Goal: Task Accomplishment & Management: Manage account settings

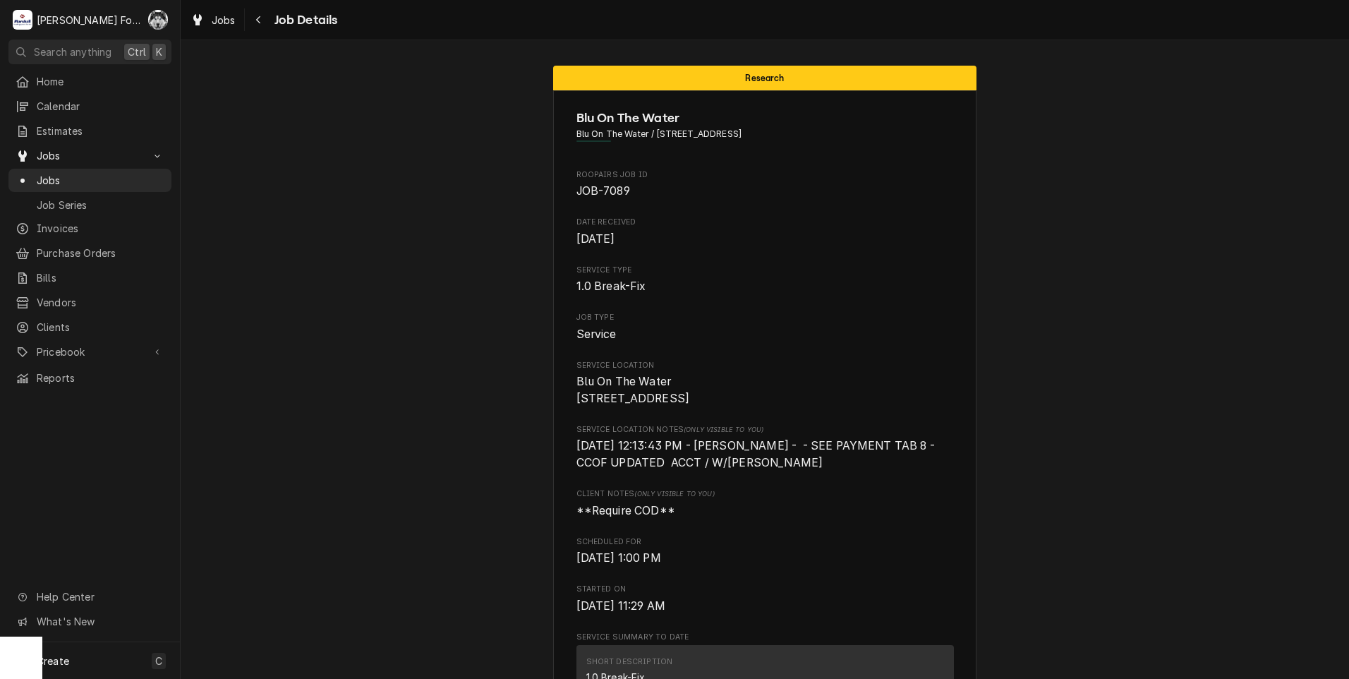
scroll to position [1411, 0]
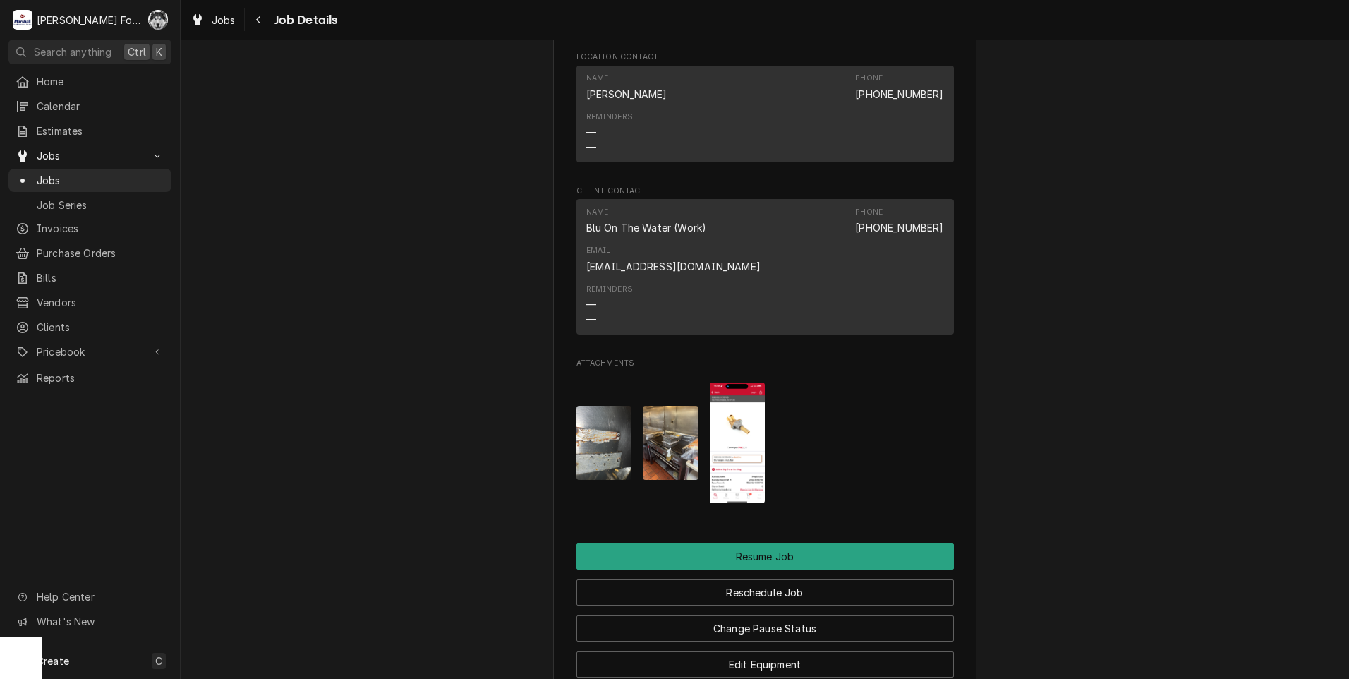
click at [45, 175] on span "Jobs" at bounding box center [101, 180] width 128 height 15
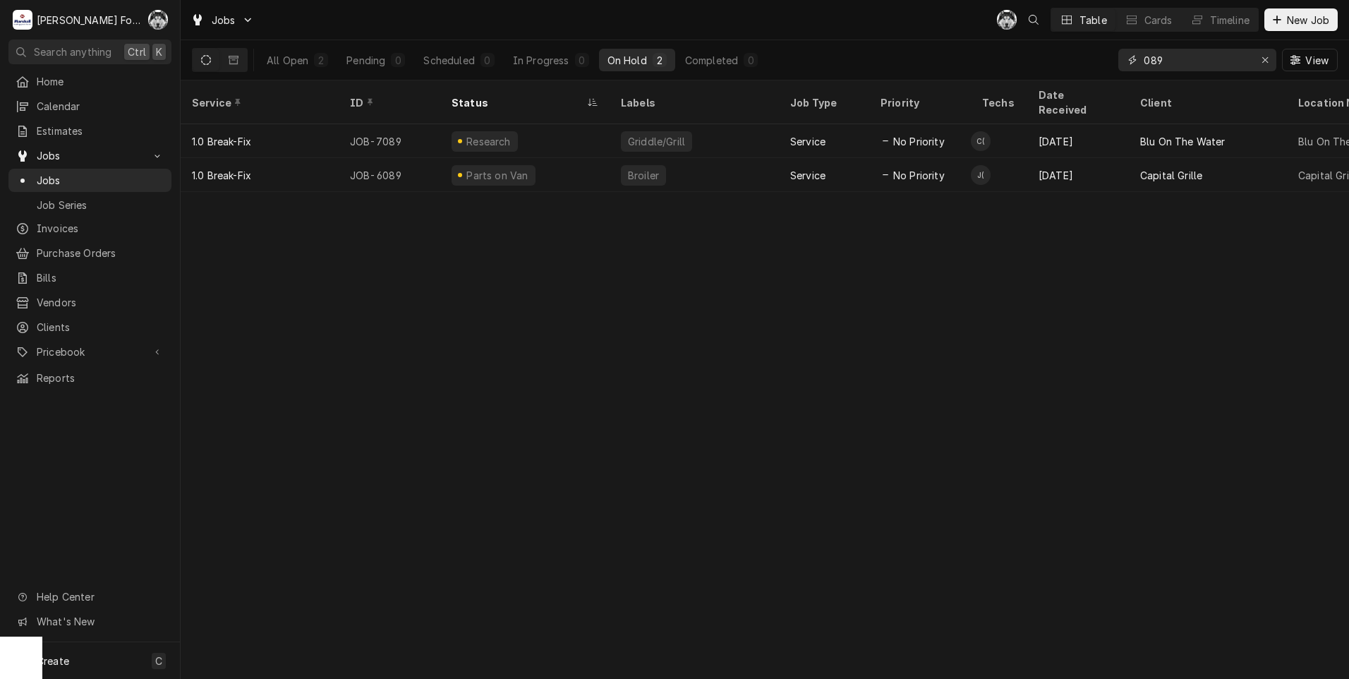
drag, startPoint x: 1139, startPoint y: 61, endPoint x: 1067, endPoint y: 70, distance: 73.2
click at [1075, 73] on div "All Open 2 Pending 0 Scheduled 0 In Progress 0 On Hold 2 Completed 0 089 View" at bounding box center [765, 60] width 1146 height 40
type input "7086"
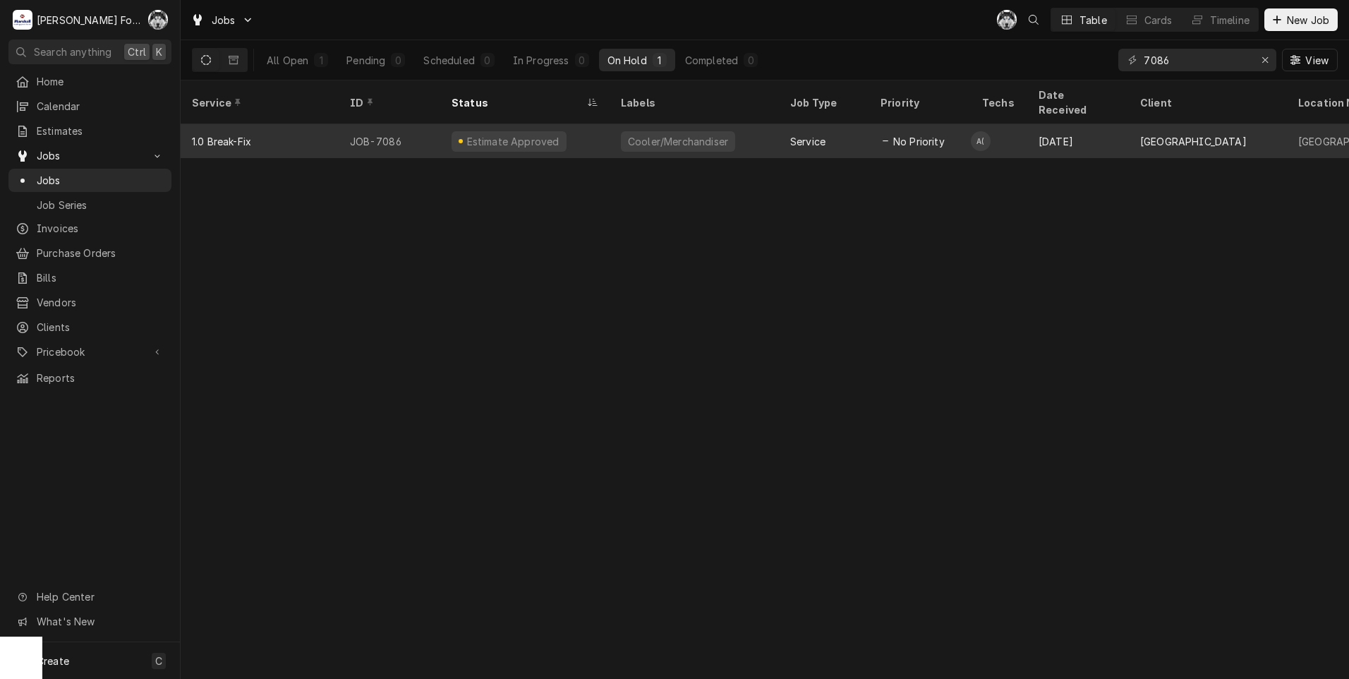
click at [647, 134] on div "Cooler/Merchandiser" at bounding box center [677, 141] width 103 height 15
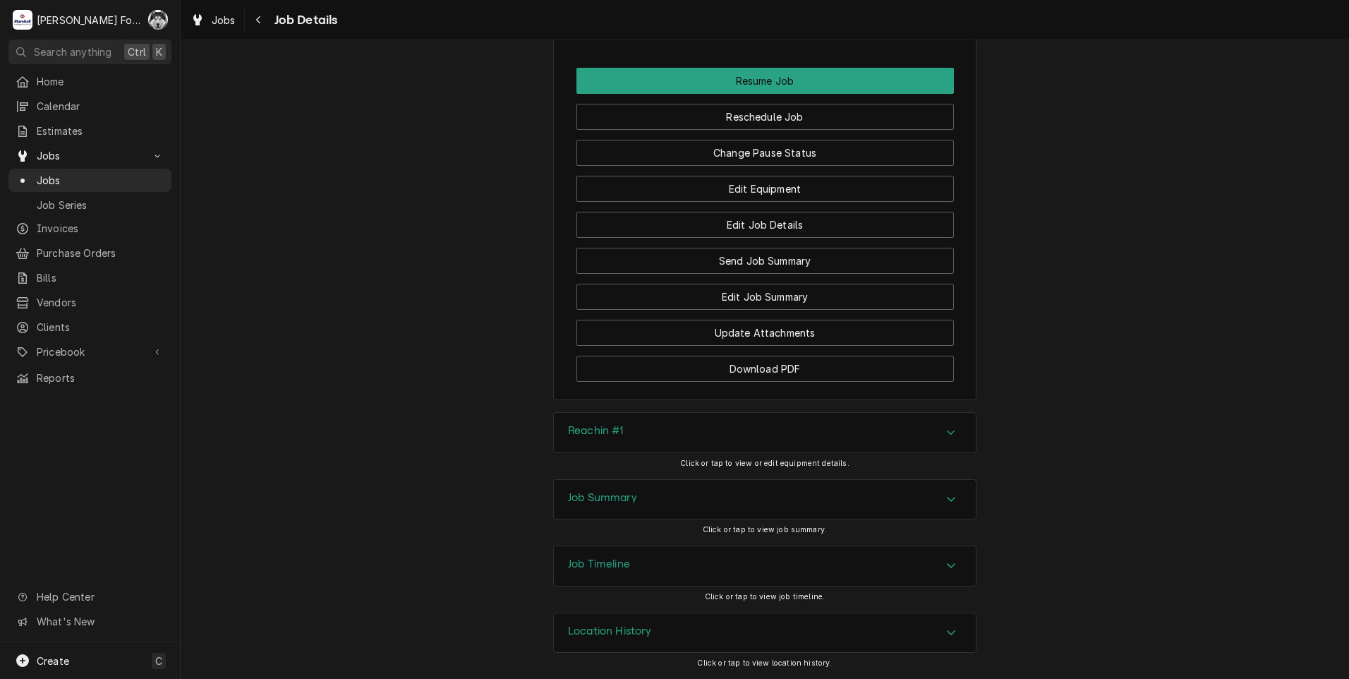
scroll to position [1563, 0]
click at [761, 152] on button "Change Pause Status" at bounding box center [764, 153] width 377 height 26
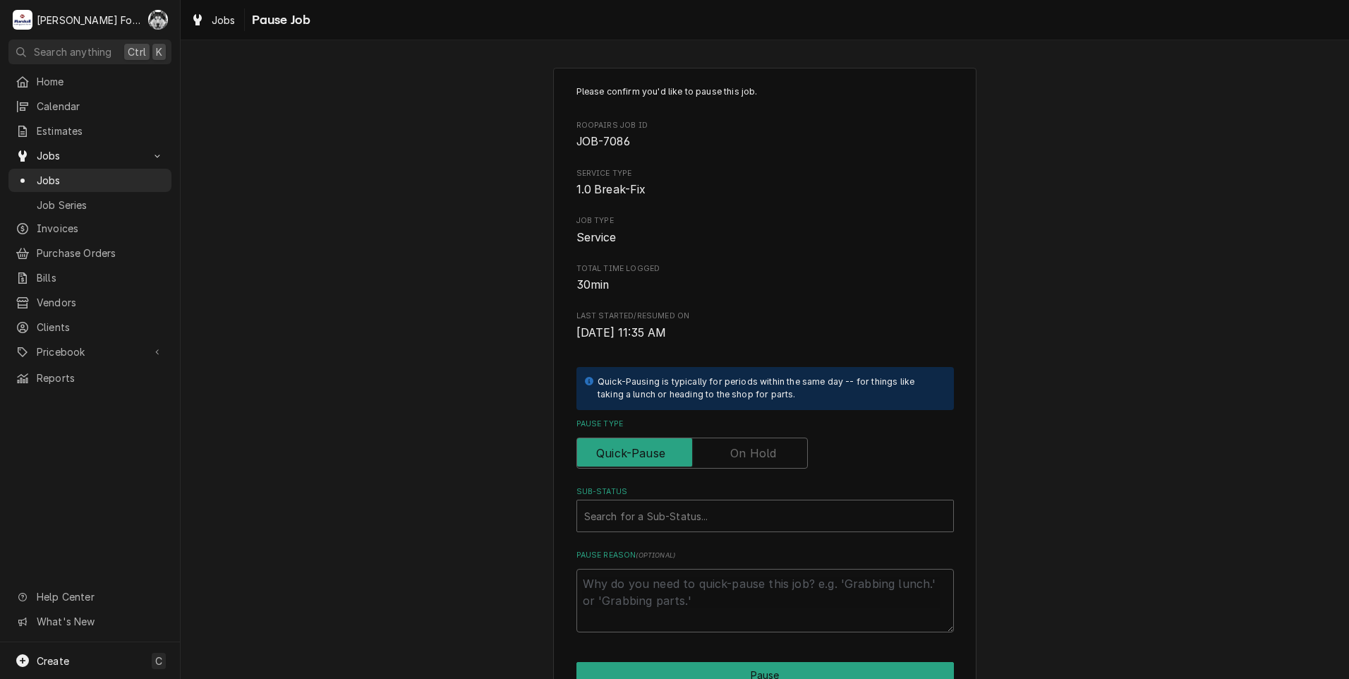
click at [739, 447] on label "Pause Type" at bounding box center [691, 452] width 231 height 31
click at [739, 447] on input "Pause Type" at bounding box center [692, 452] width 219 height 31
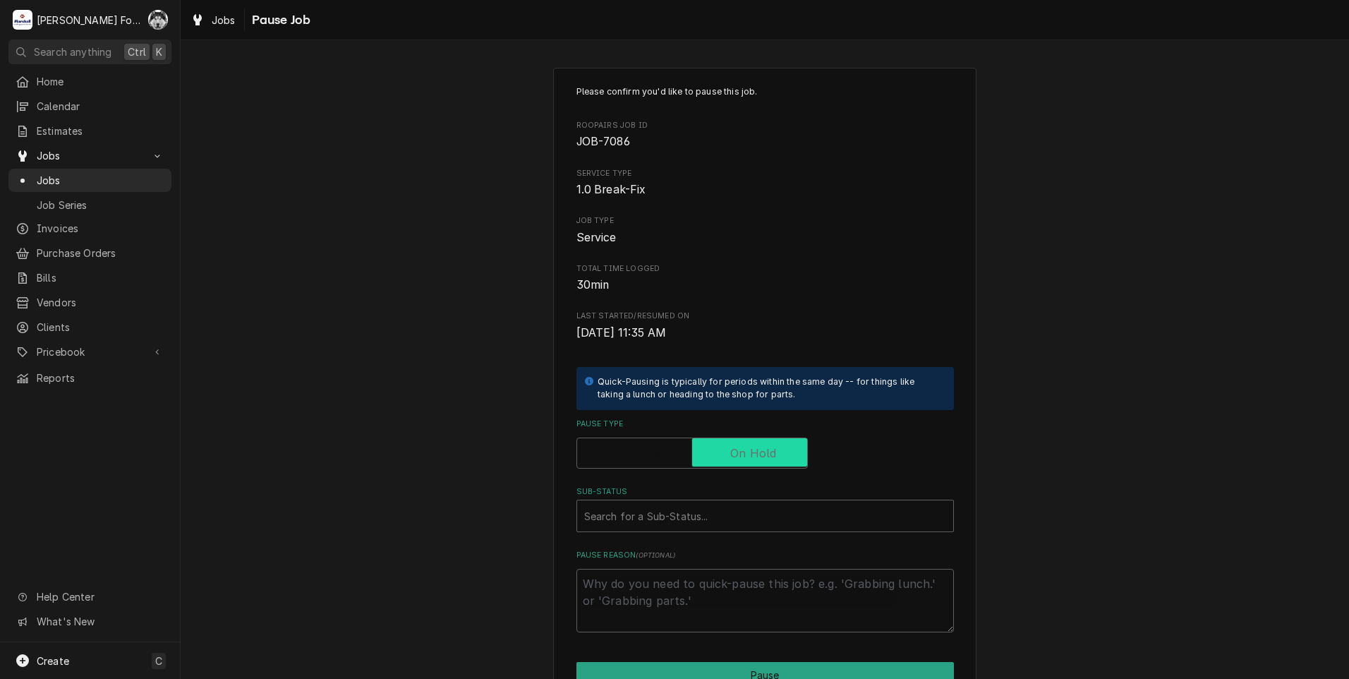
checkbox input "true"
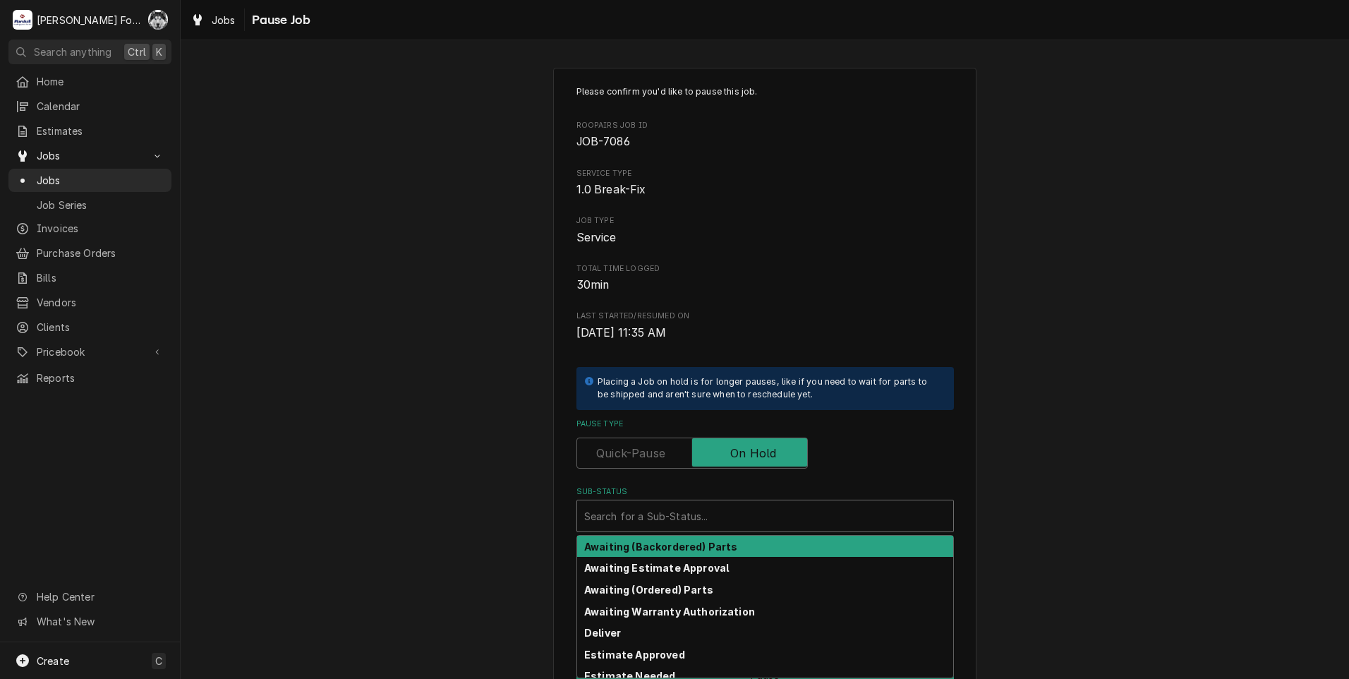
drag, startPoint x: 694, startPoint y: 515, endPoint x: 679, endPoint y: 588, distance: 74.9
click at [694, 516] on div "Sub-Status" at bounding box center [765, 515] width 362 height 25
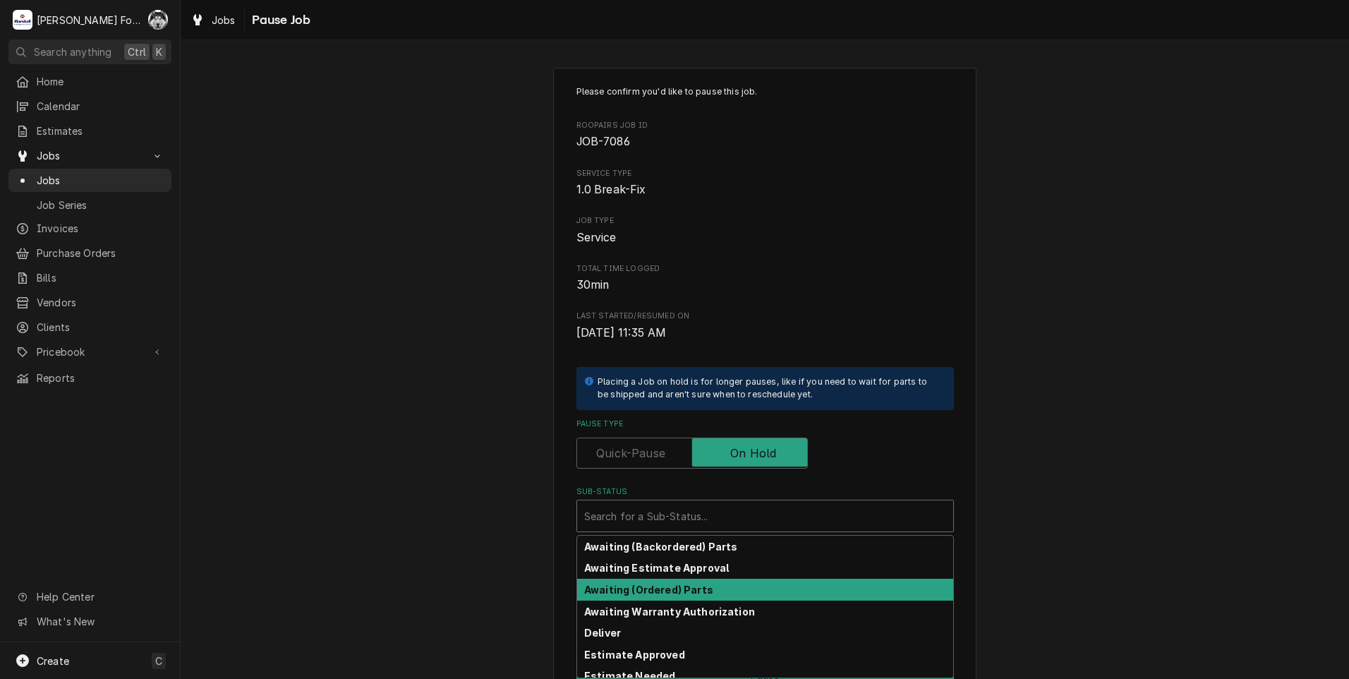
click at [683, 592] on strong "Awaiting (Ordered) Parts" at bounding box center [648, 589] width 129 height 12
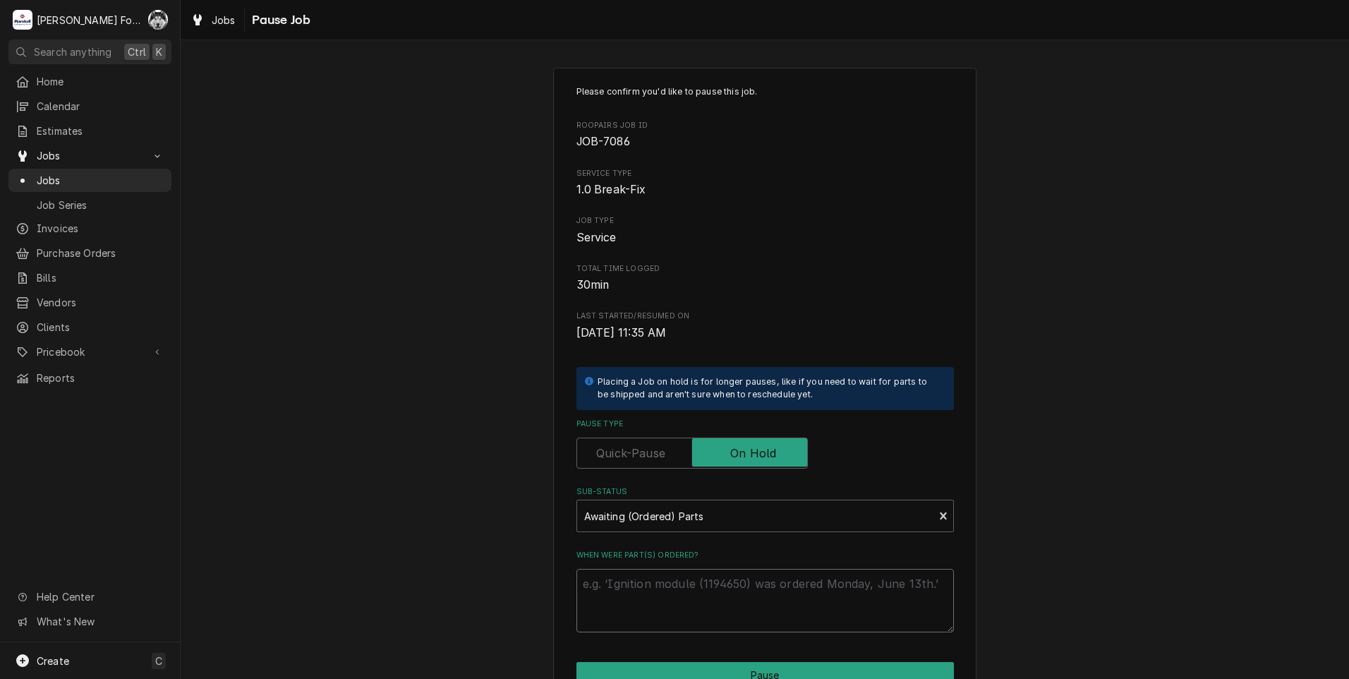
click at [682, 587] on textarea "When were part(s) ordered?" at bounding box center [764, 600] width 377 height 63
type textarea "x"
type textarea "8"
type textarea "x"
type textarea "8/"
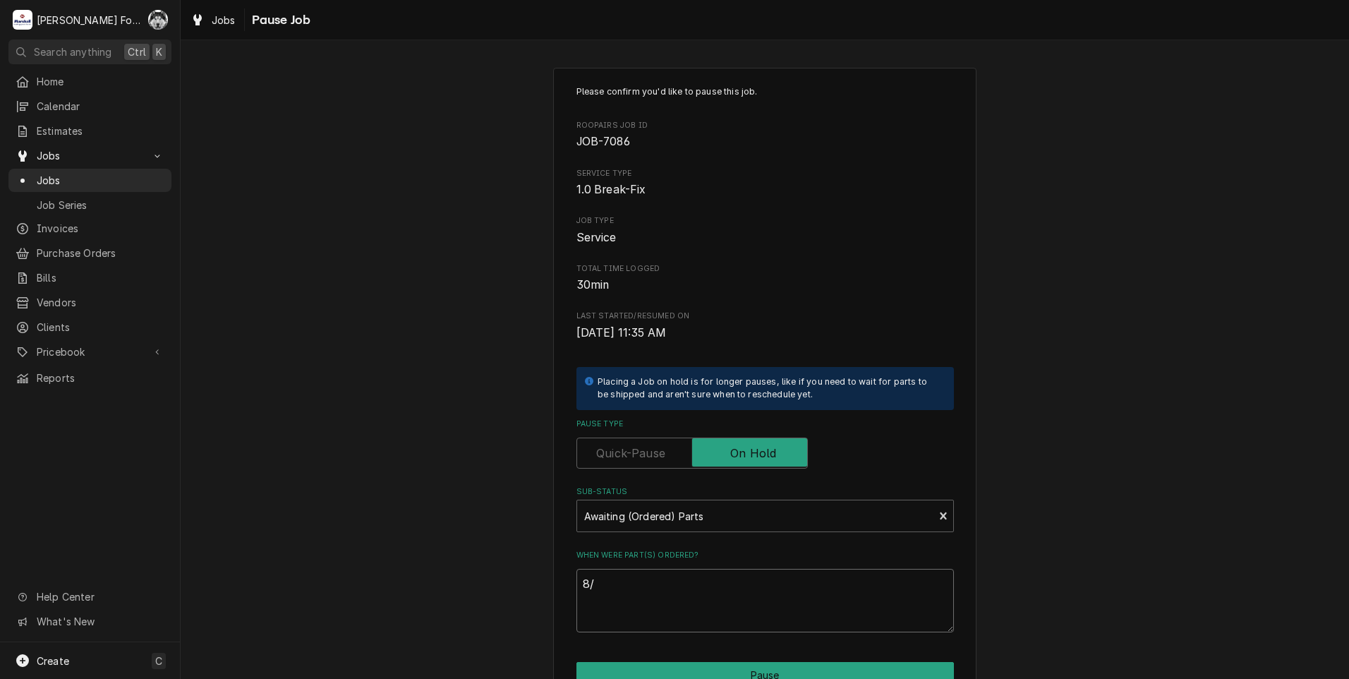
type textarea "x"
type textarea "8/2"
type textarea "x"
type textarea "8/29"
type textarea "x"
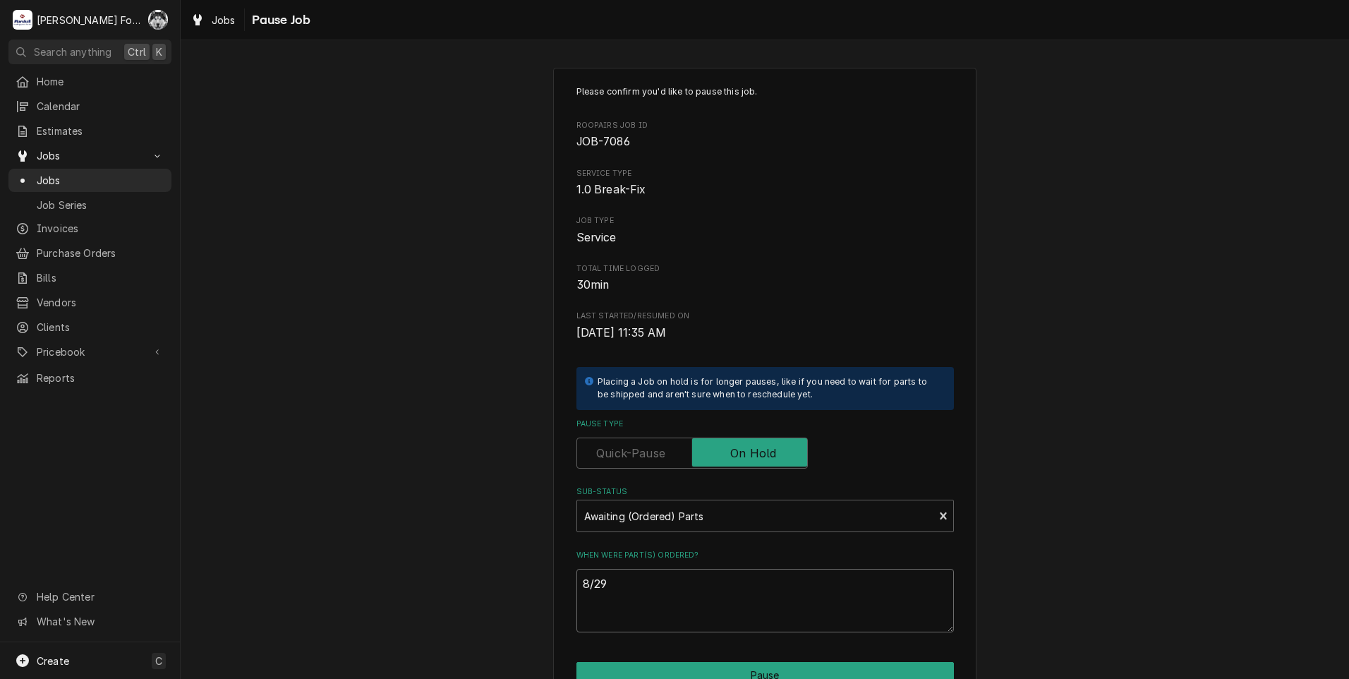
type textarea "8/29/"
type textarea "x"
type textarea "8/29/2"
type textarea "x"
type textarea "8/29/20"
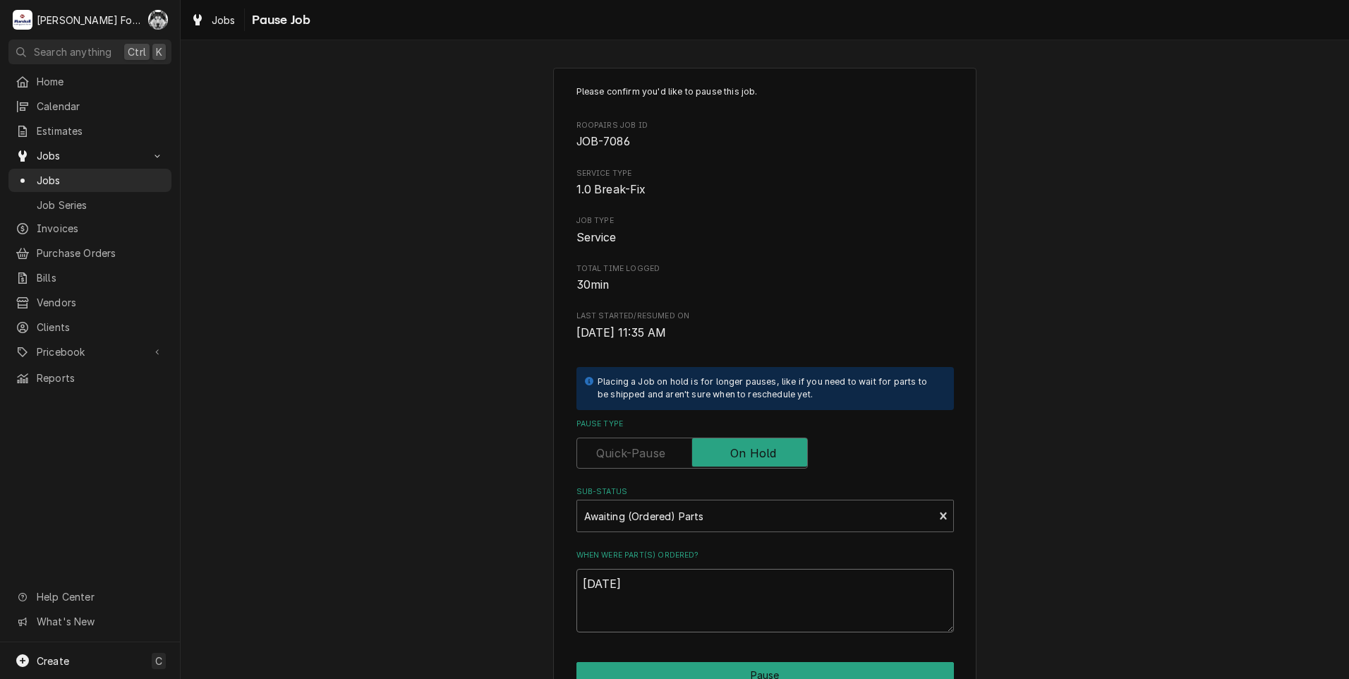
type textarea "x"
type textarea "8/29/202"
type textarea "x"
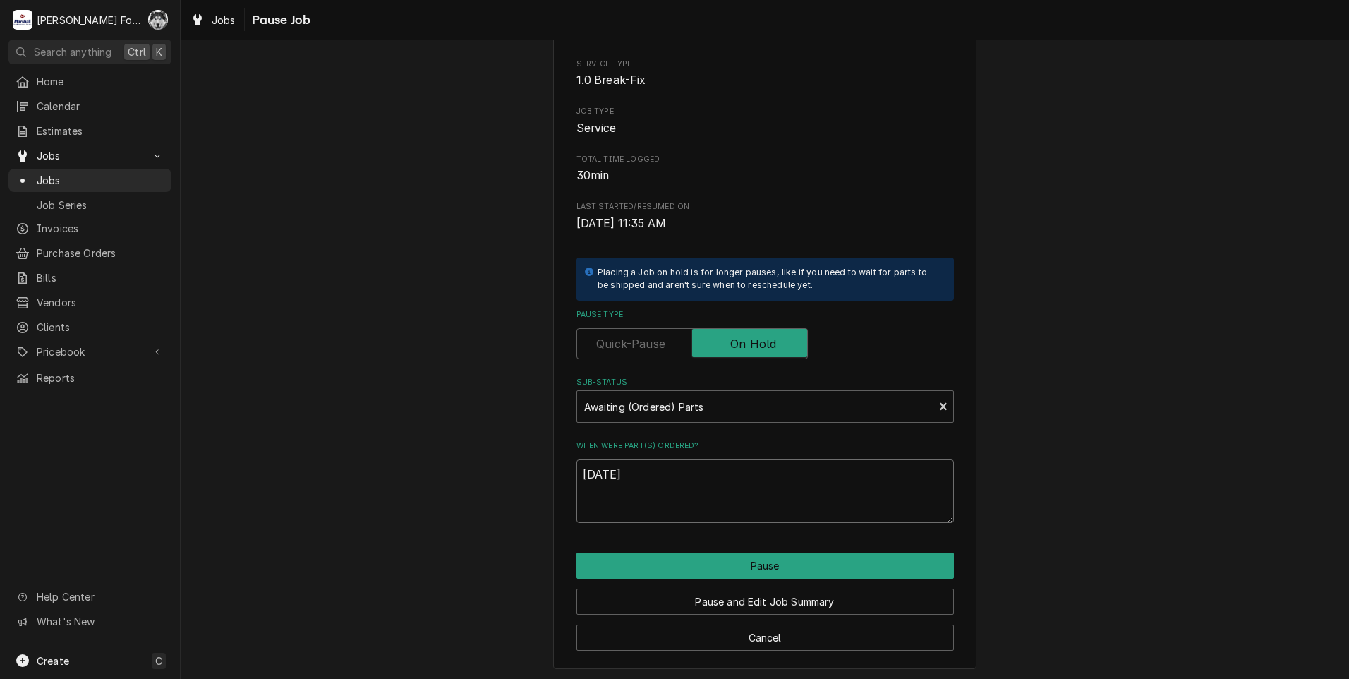
scroll to position [111, 0]
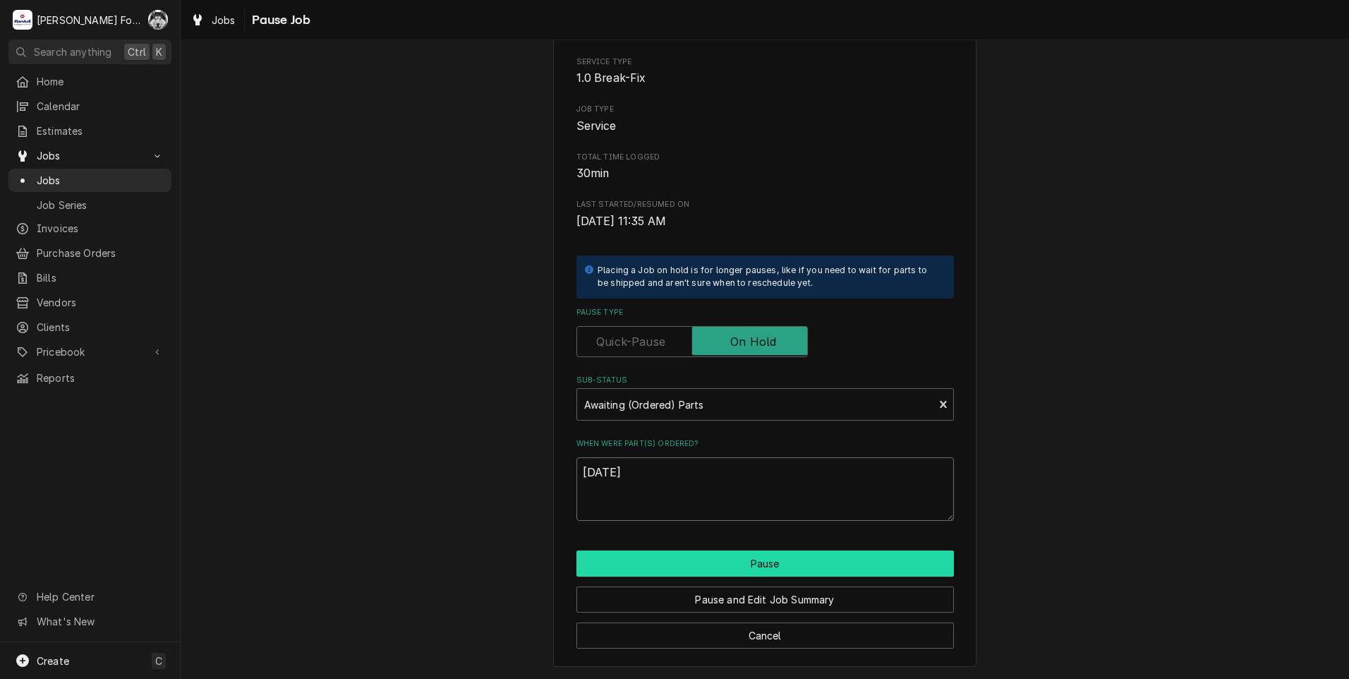
type textarea "[DATE]"
click at [739, 562] on button "Pause" at bounding box center [764, 563] width 377 height 26
type textarea "x"
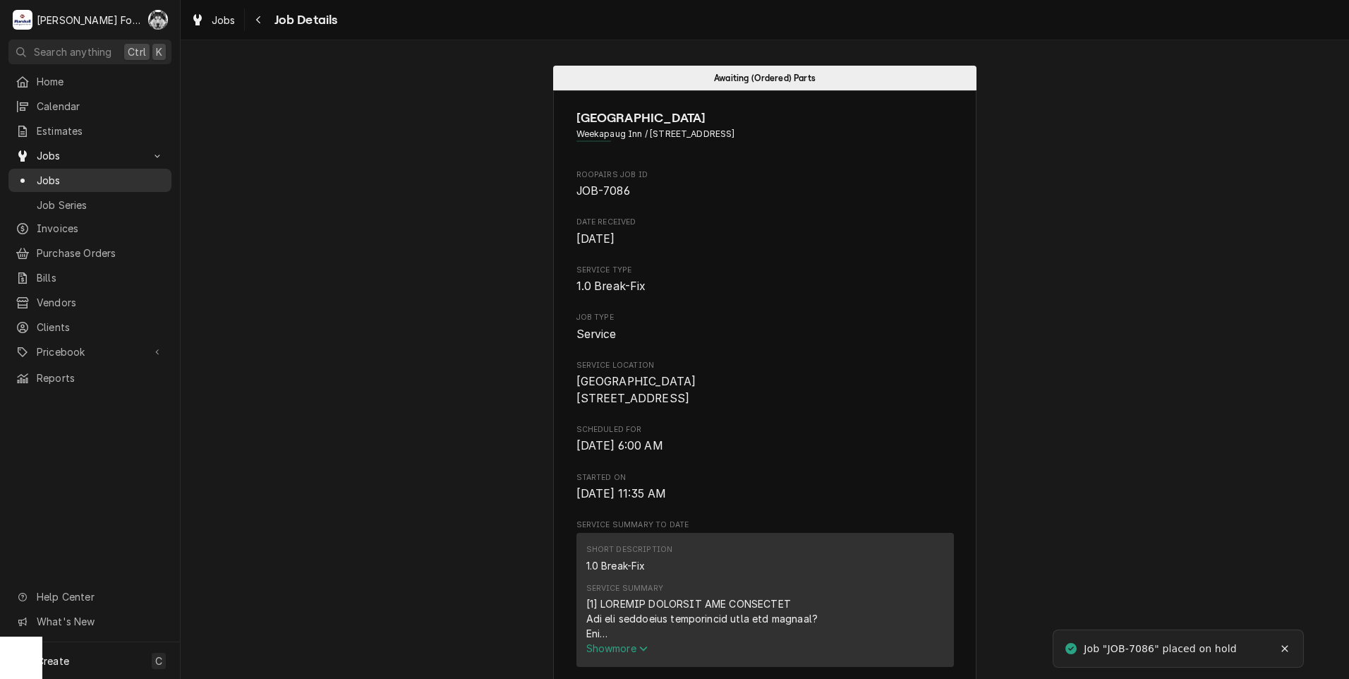
click at [47, 173] on span "Jobs" at bounding box center [101, 180] width 128 height 15
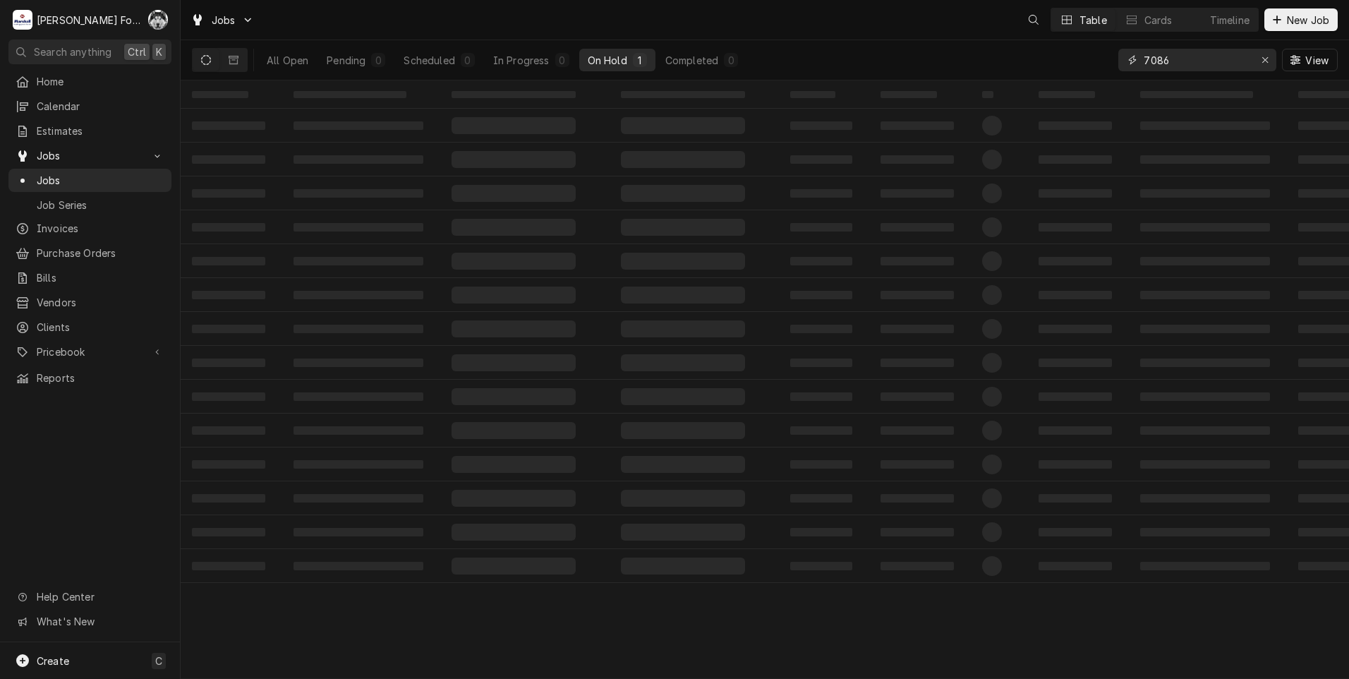
click at [1062, 83] on div "Jobs Table Cards Timeline New Job All Open Pending 0 Scheduled 0 In Progress 0 …" at bounding box center [765, 339] width 1168 height 679
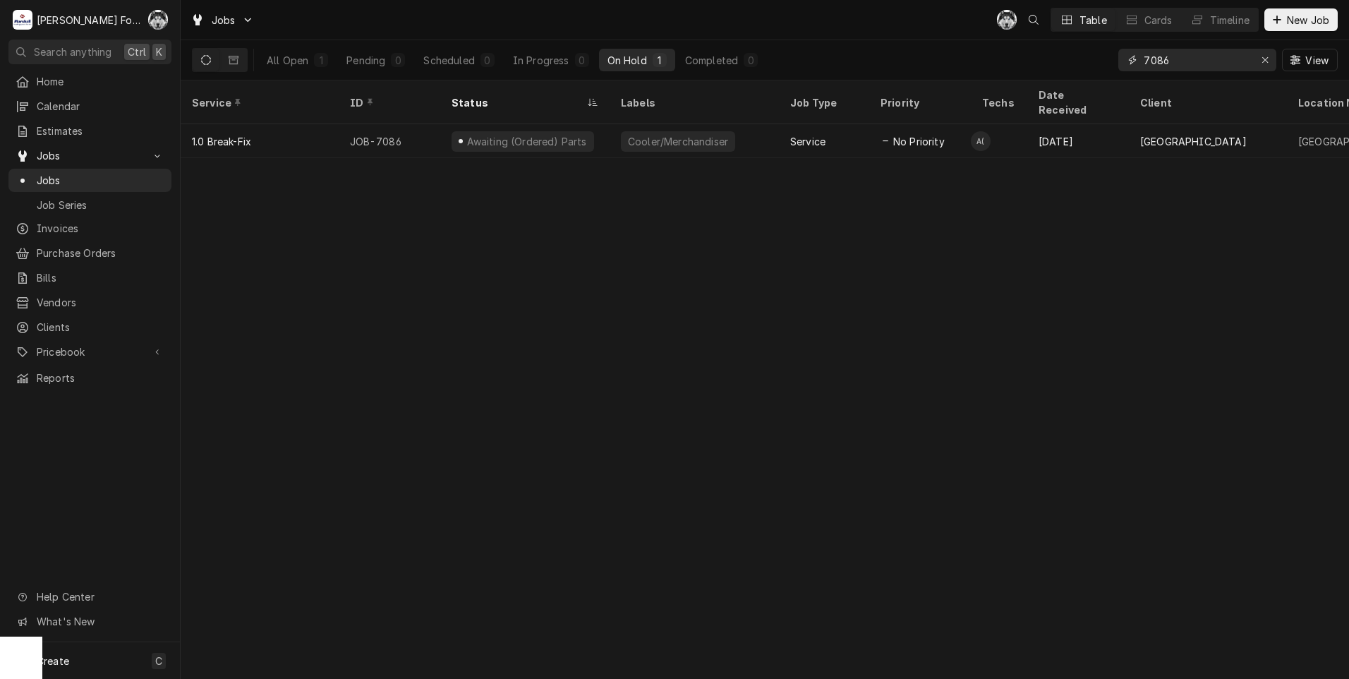
type input "7"
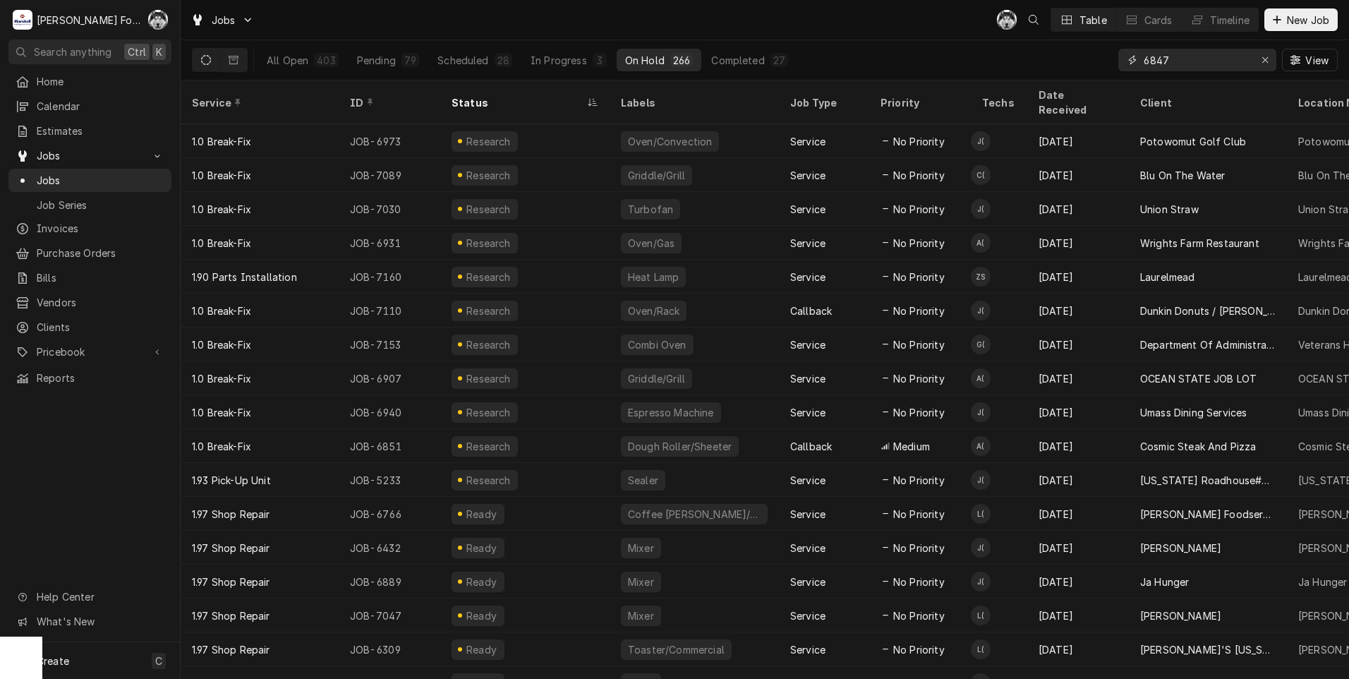
type input "6847"
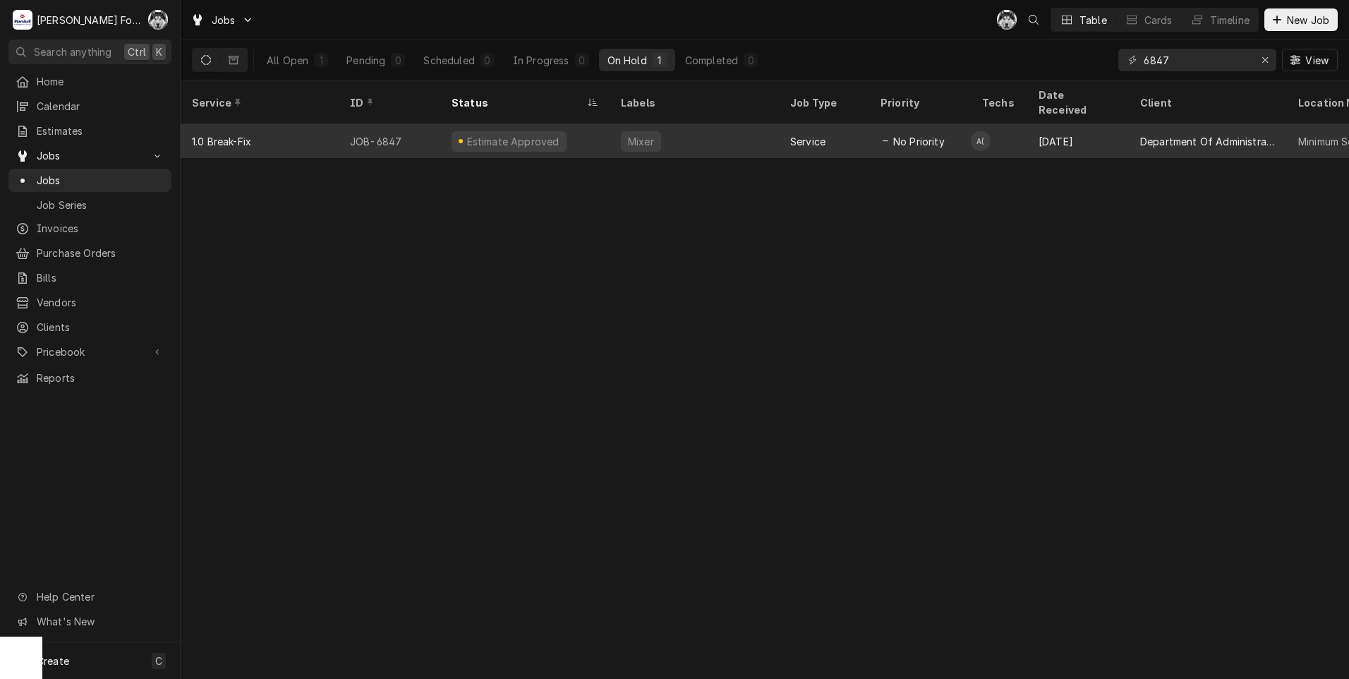
click at [609, 126] on div "Estimate Approved" at bounding box center [524, 141] width 169 height 34
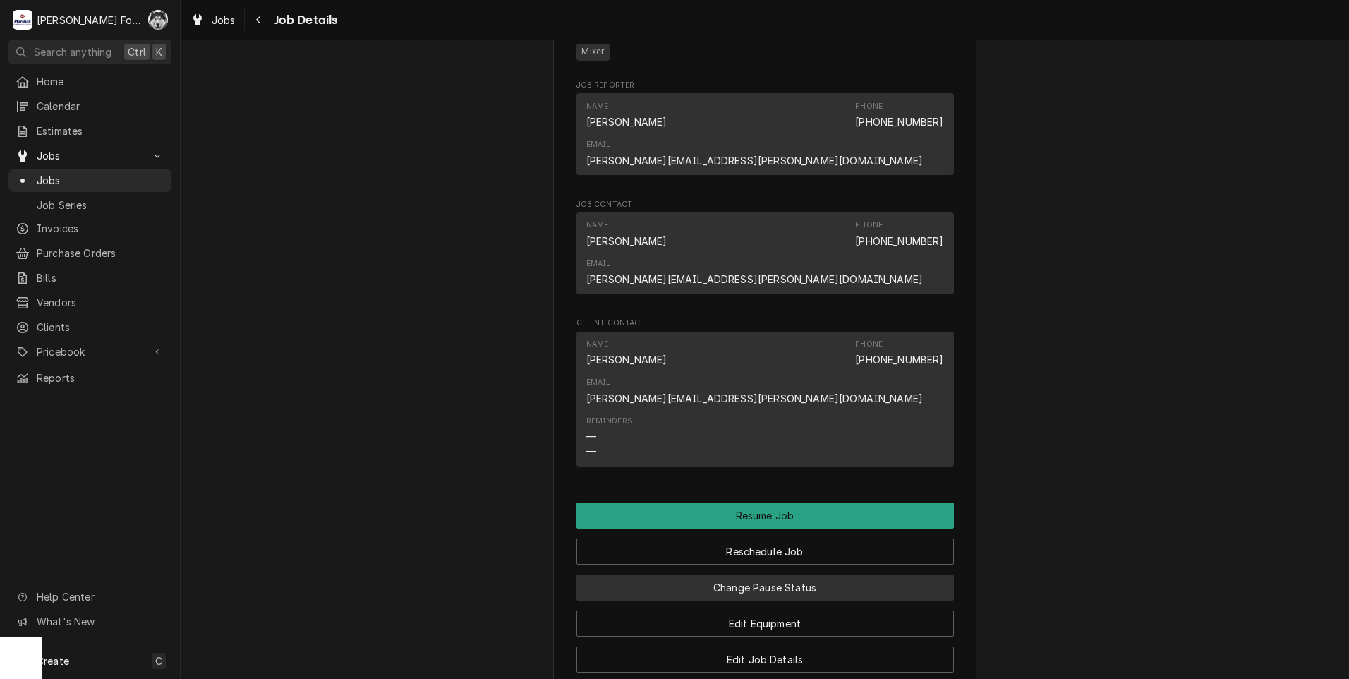
scroll to position [1693, 0]
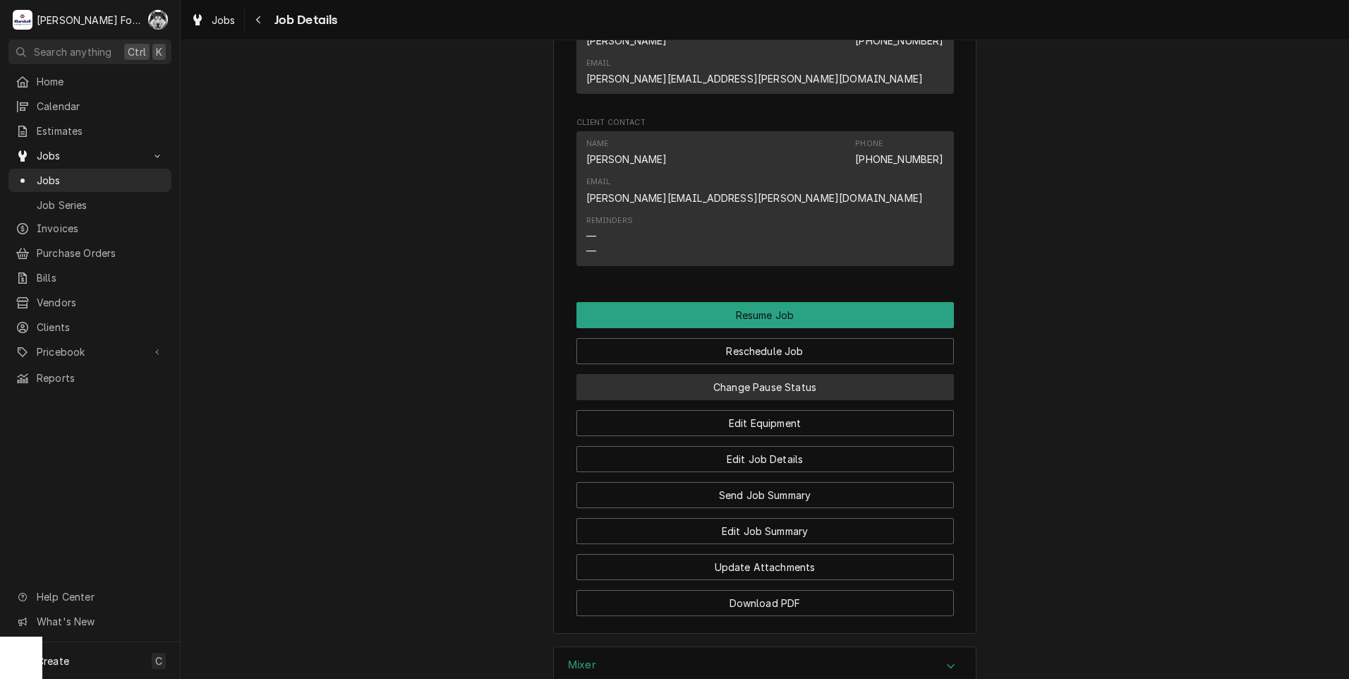
click at [726, 374] on button "Change Pause Status" at bounding box center [764, 387] width 377 height 26
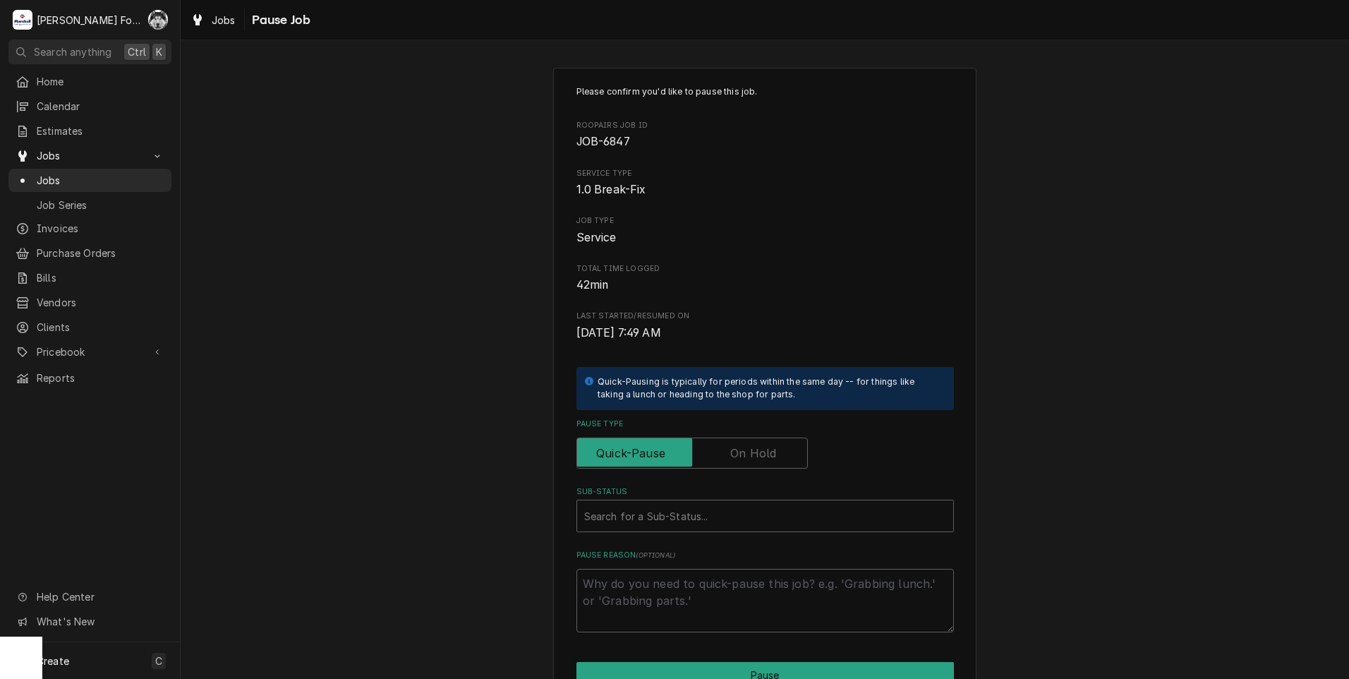
drag, startPoint x: 744, startPoint y: 449, endPoint x: 728, endPoint y: 498, distance: 51.8
click at [742, 448] on label "Pause Type" at bounding box center [691, 452] width 231 height 31
click at [742, 448] on input "Pause Type" at bounding box center [692, 452] width 219 height 31
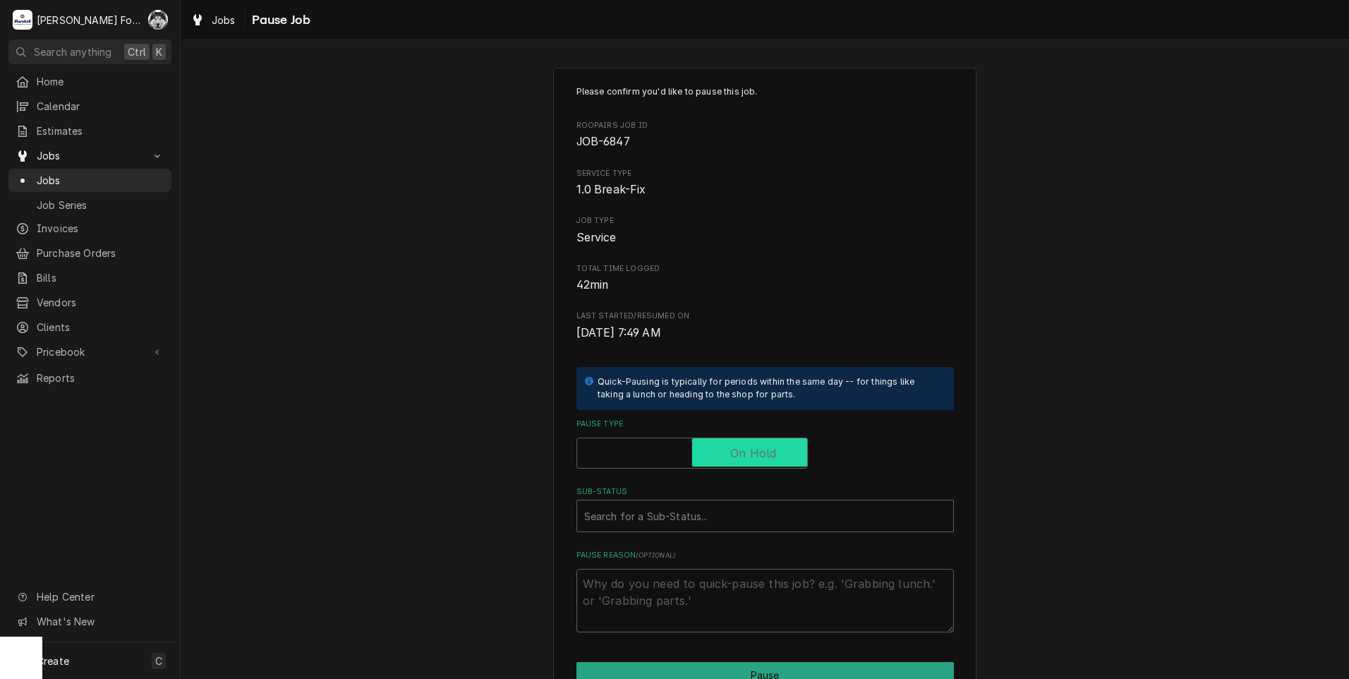
checkbox input "true"
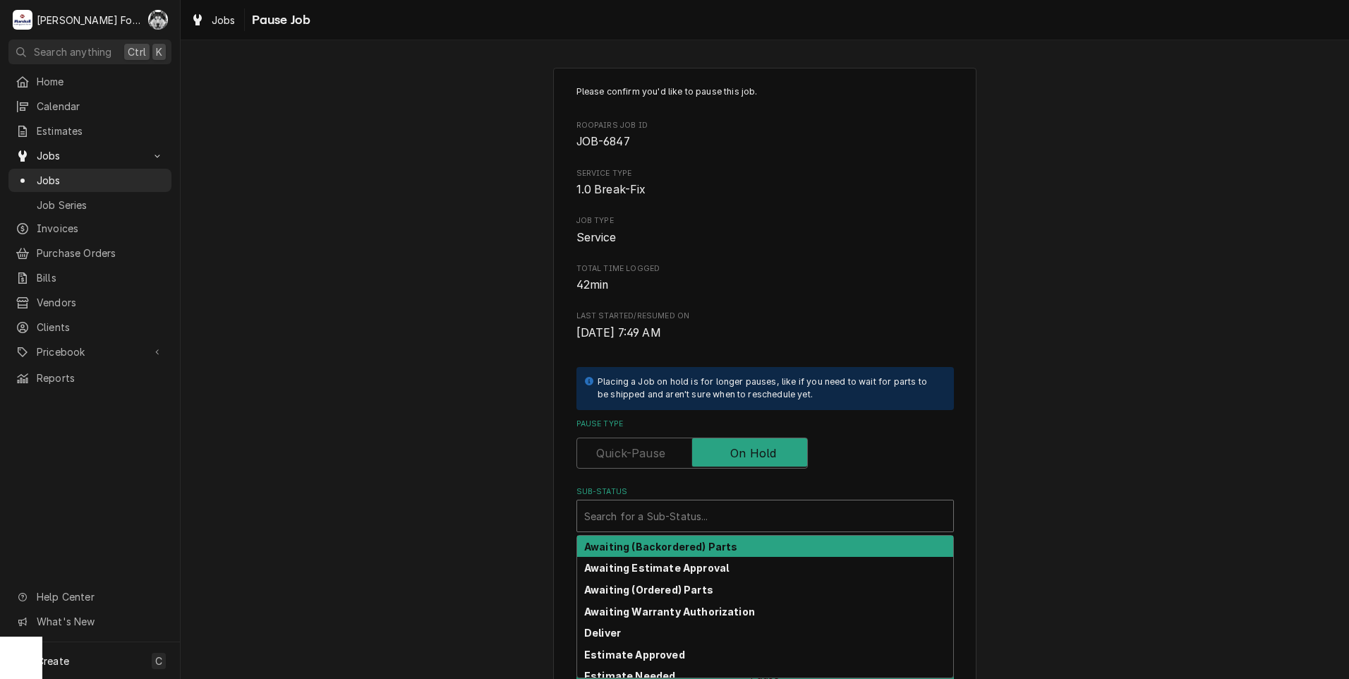
drag, startPoint x: 708, startPoint y: 520, endPoint x: 723, endPoint y: 562, distance: 44.4
click at [706, 523] on div "Sub-Status" at bounding box center [765, 515] width 362 height 25
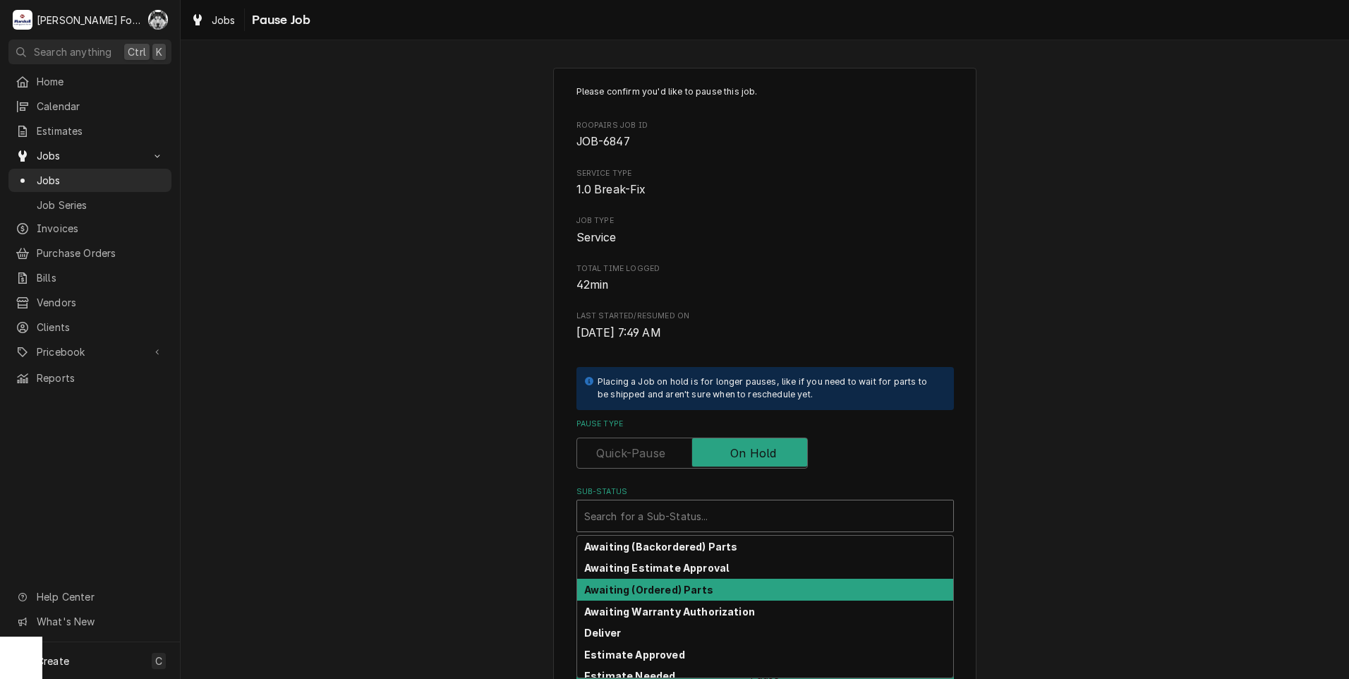
click at [679, 589] on strong "Awaiting (Ordered) Parts" at bounding box center [648, 589] width 129 height 12
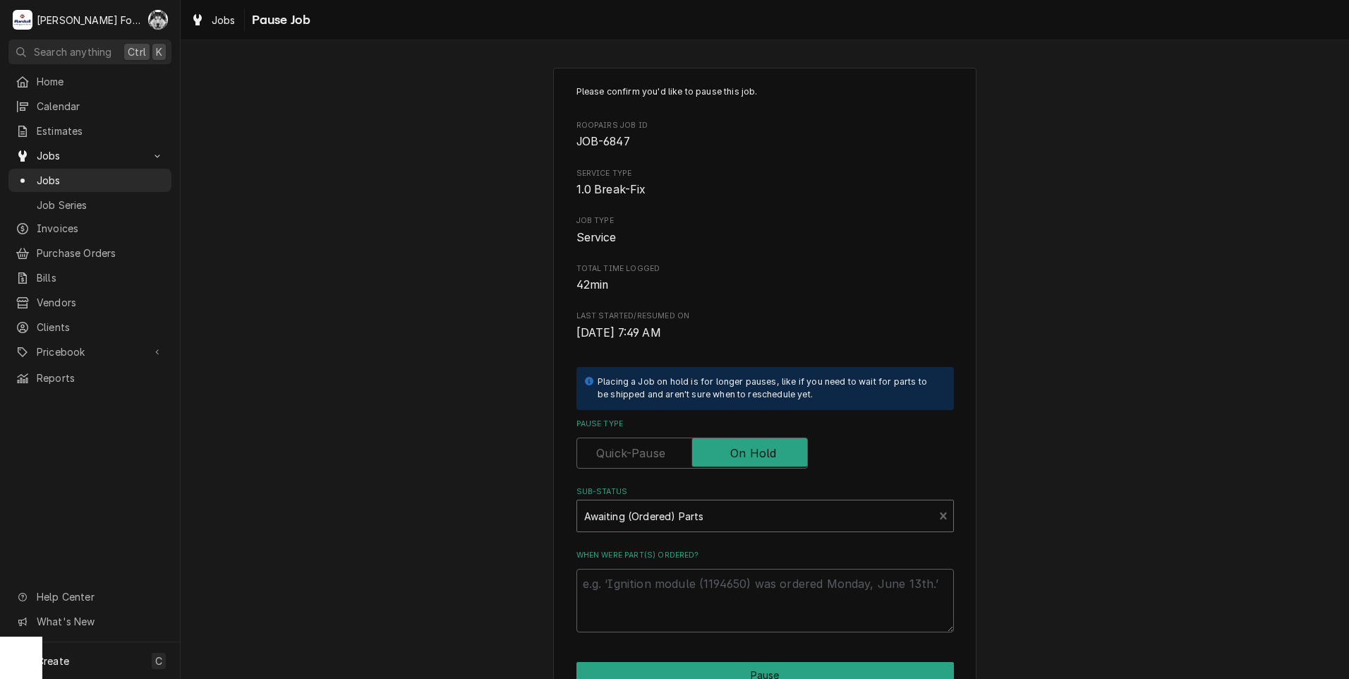
click at [682, 571] on div "When were part(s) ordered?" at bounding box center [764, 591] width 377 height 83
click at [679, 583] on textarea "When were part(s) ordered?" at bounding box center [764, 600] width 377 height 63
type textarea "x"
type textarea "8"
type textarea "x"
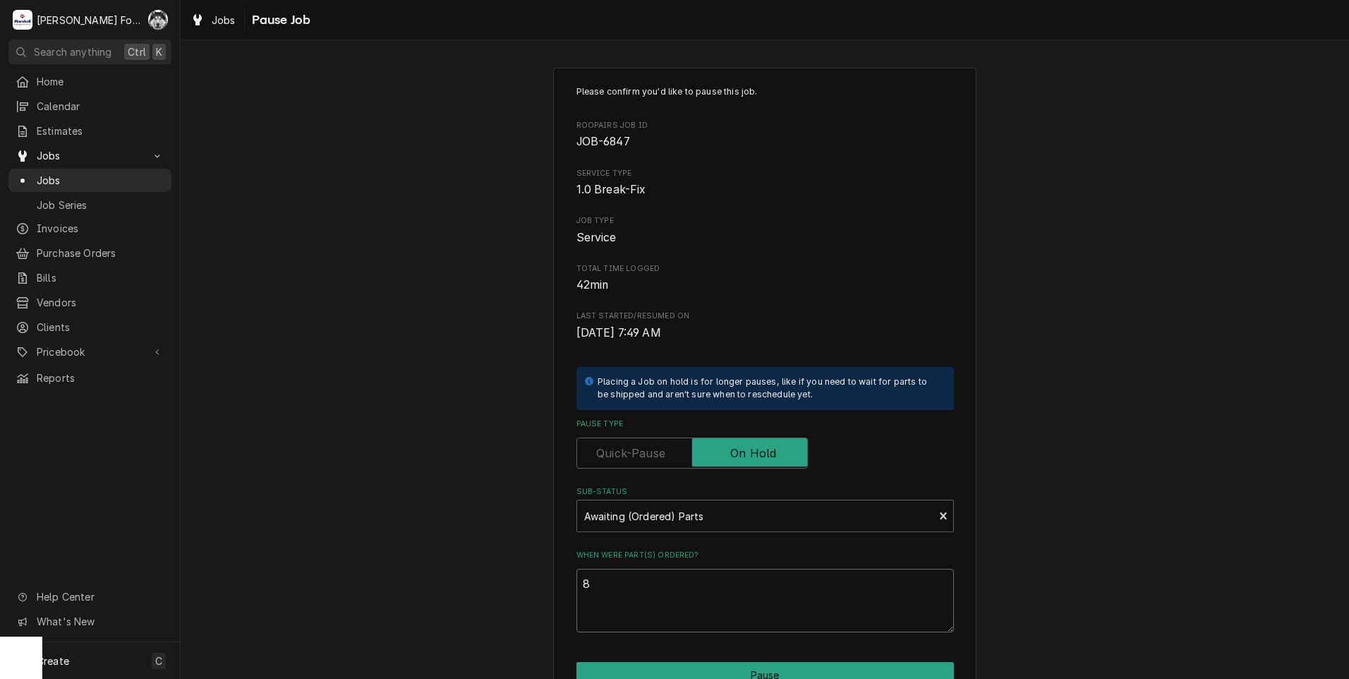
type textarea "8/"
type textarea "x"
type textarea "8/2"
type textarea "x"
type textarea "8/29"
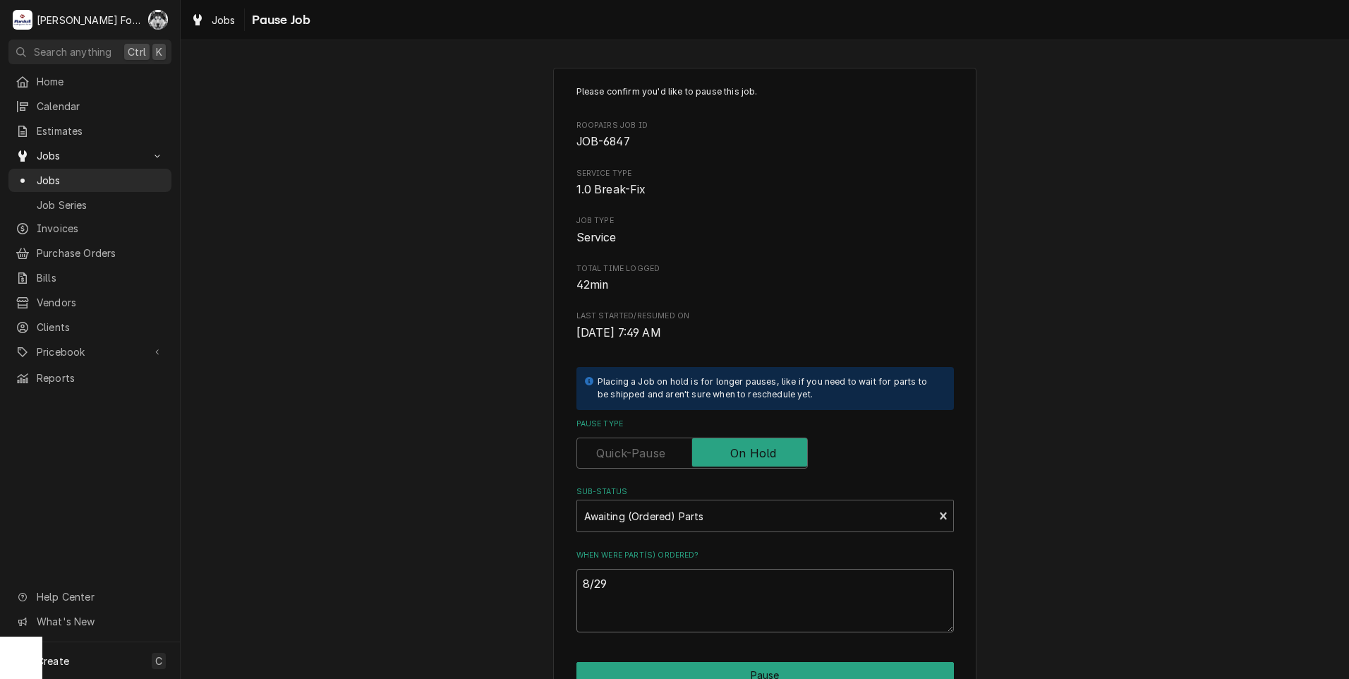
type textarea "x"
type textarea "8/29/"
type textarea "x"
type textarea "8/29/2"
type textarea "x"
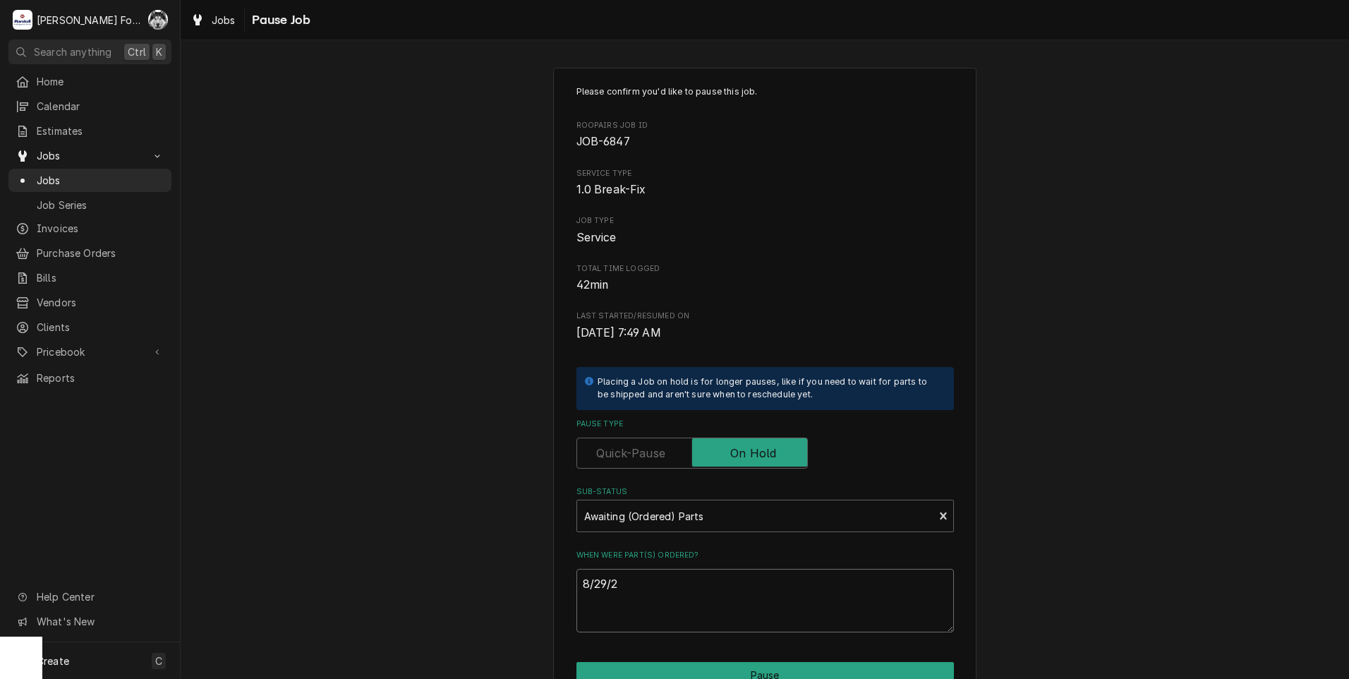
type textarea "8/29/20"
type textarea "x"
type textarea "8/29/202"
type textarea "x"
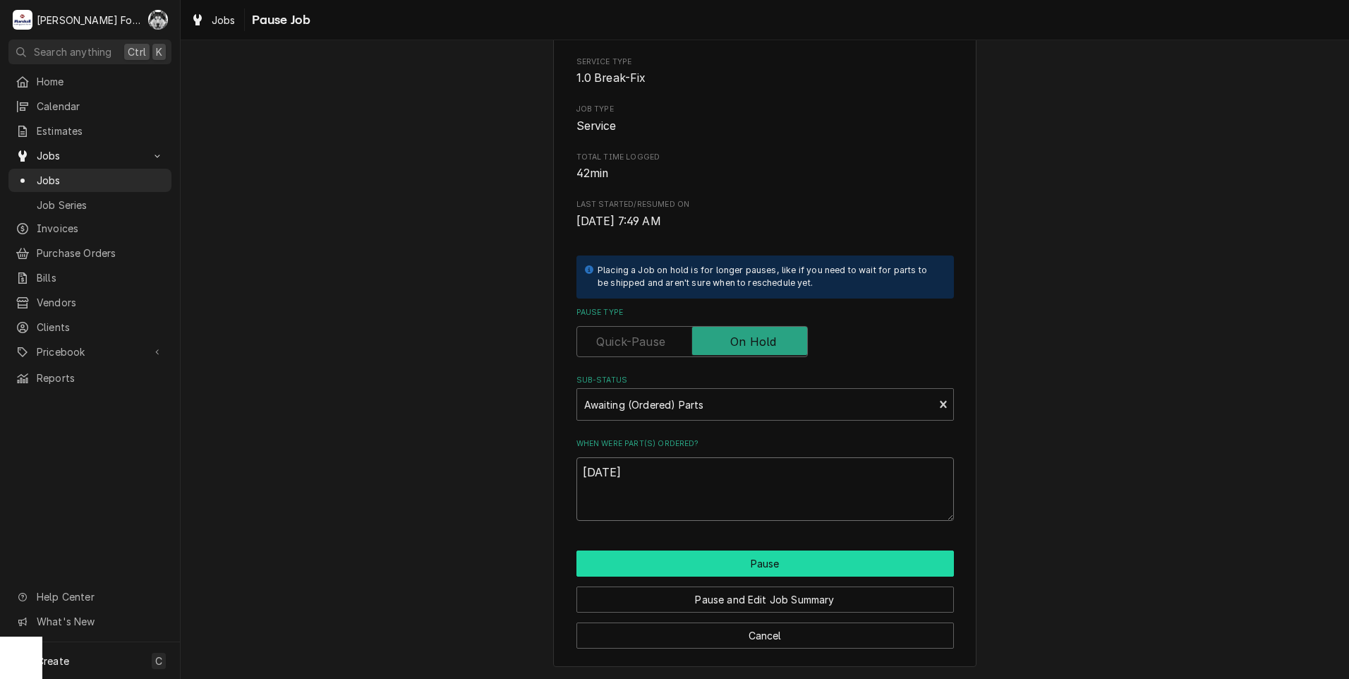
type textarea "[DATE]"
click at [721, 558] on button "Pause" at bounding box center [764, 563] width 377 height 26
type textarea "x"
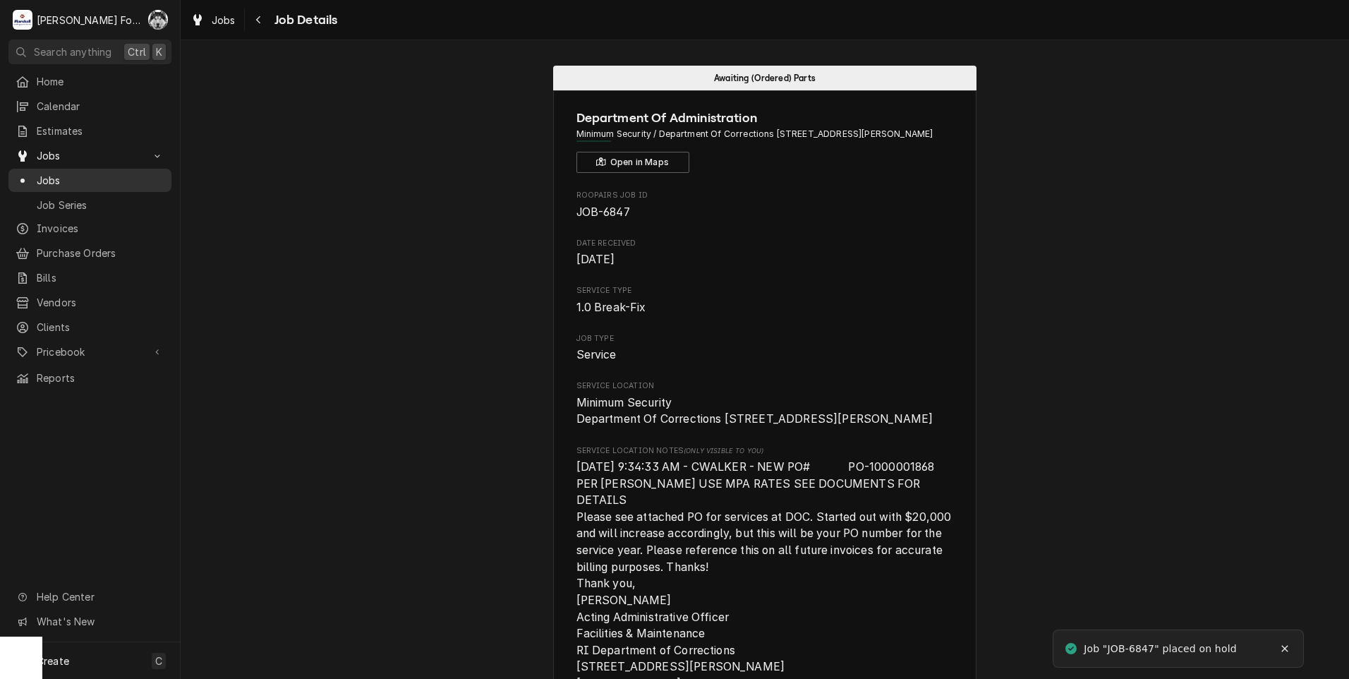
click at [54, 175] on span "Jobs" at bounding box center [101, 180] width 128 height 15
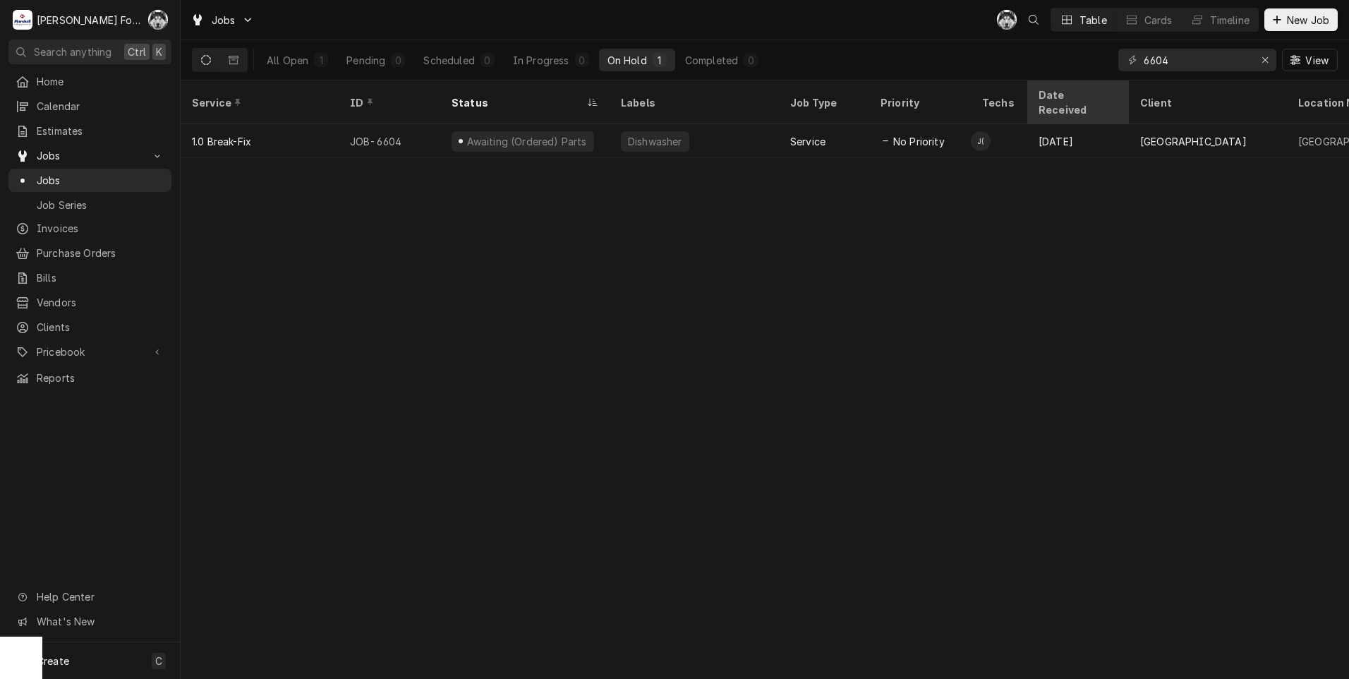
drag, startPoint x: 1191, startPoint y: 59, endPoint x: 1043, endPoint y: 86, distance: 150.6
click at [1048, 86] on div "Jobs C( Table Cards Timeline New Job All Open 1 Pending 0 Scheduled 0 In Progre…" at bounding box center [765, 339] width 1168 height 679
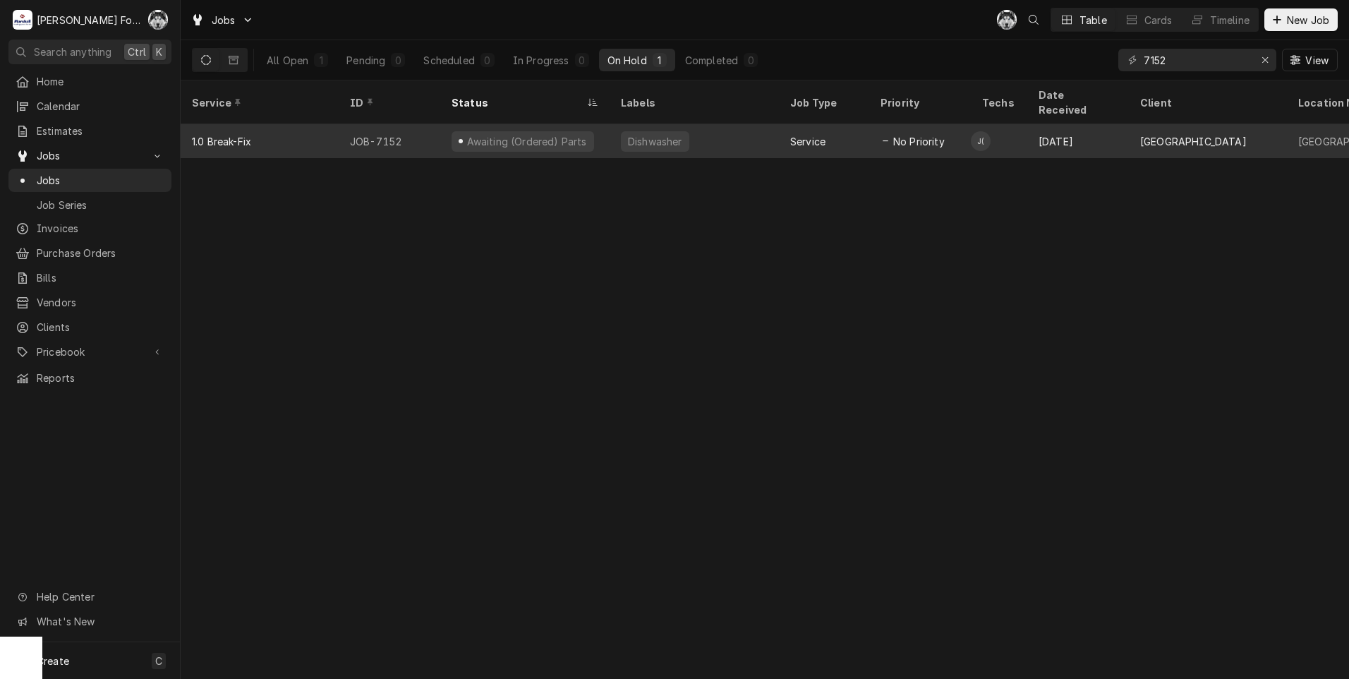
type input "7152"
click at [711, 124] on div "Dishwasher" at bounding box center [694, 141] width 169 height 34
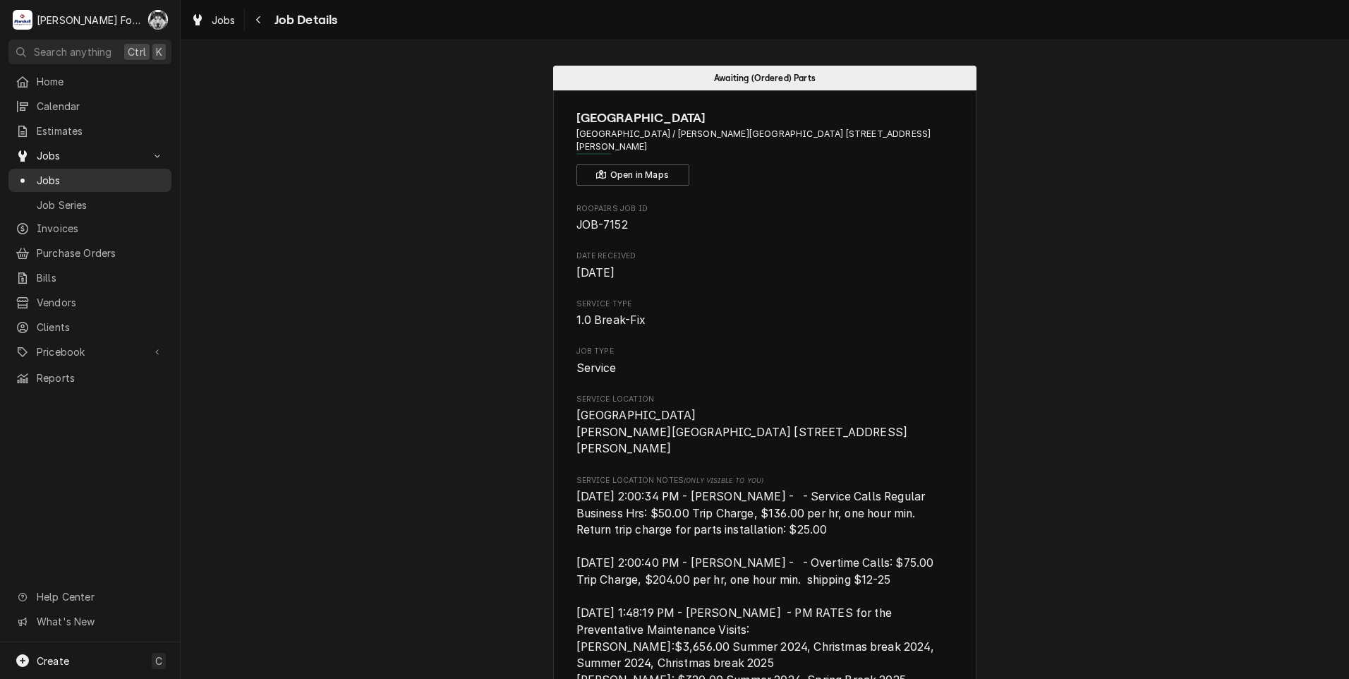
click at [54, 173] on span "Jobs" at bounding box center [101, 180] width 128 height 15
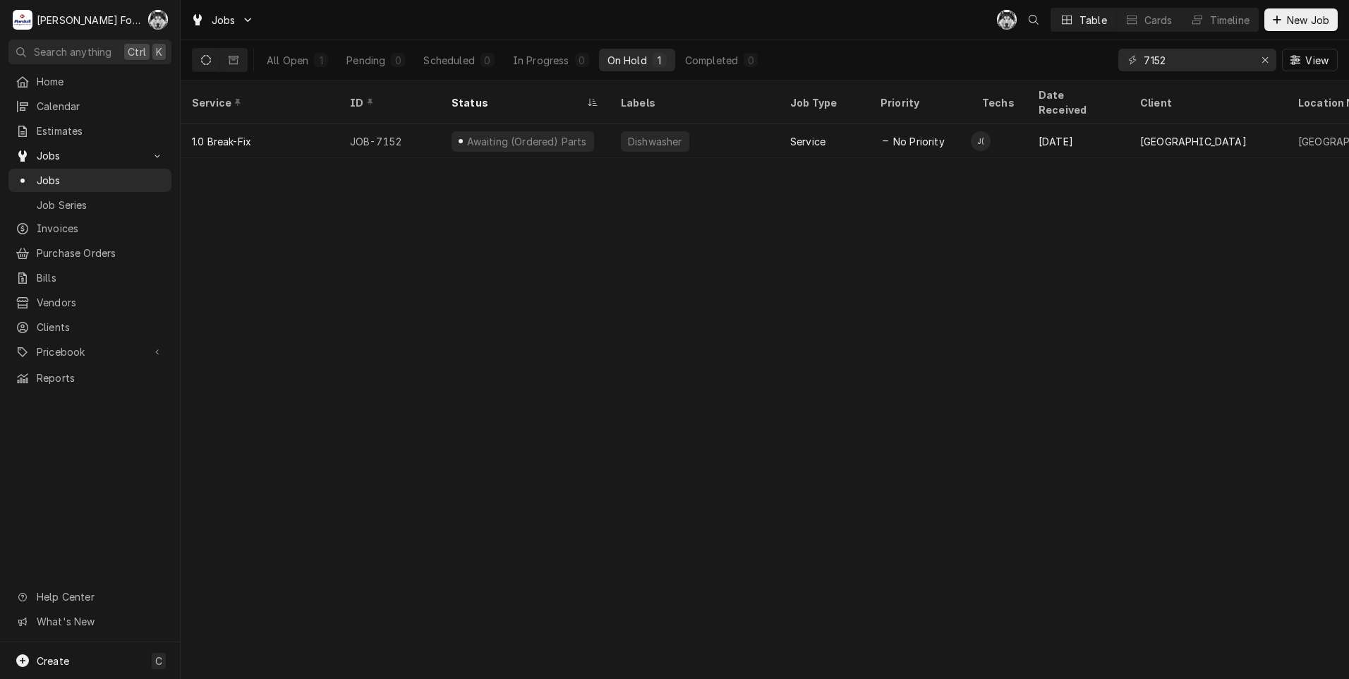
click at [1053, 80] on div "All Open 1 Pending 0 Scheduled 0 In Progress 0 On Hold 1 Completed 0 7152 View" at bounding box center [765, 60] width 1168 height 40
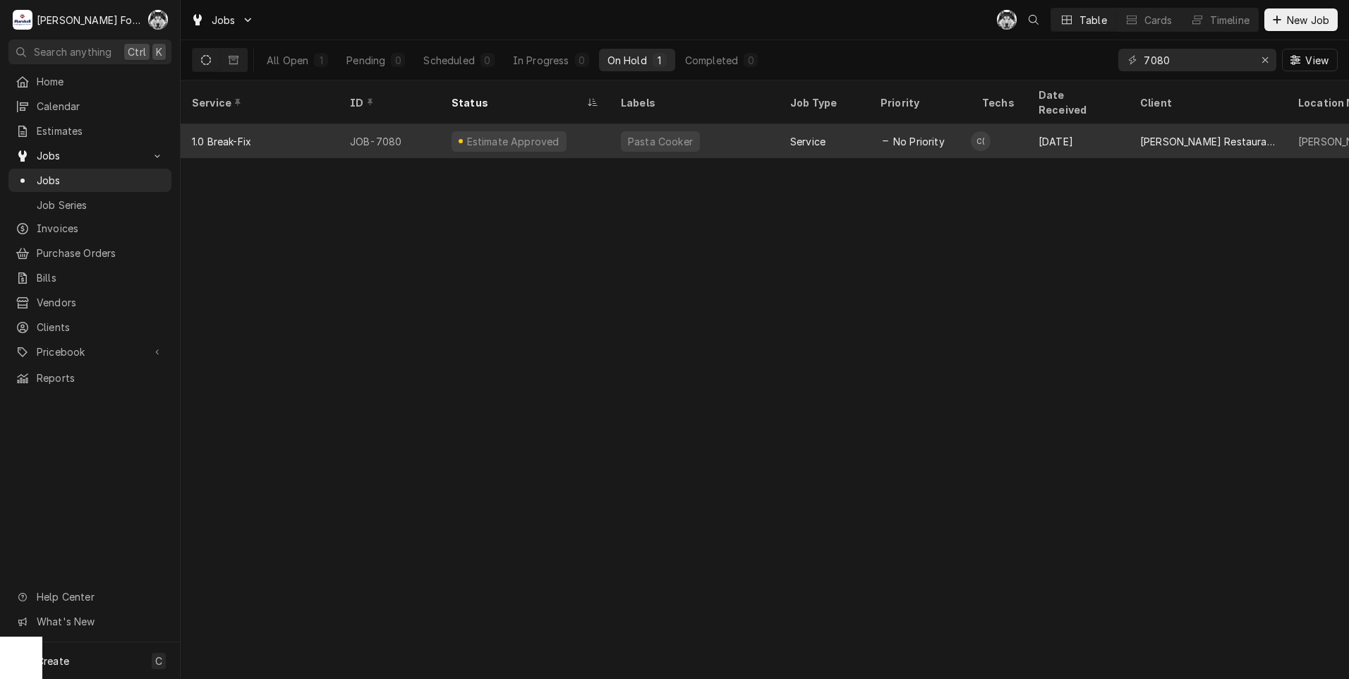
type input "7080"
click at [721, 125] on div "Pasta Cooker" at bounding box center [694, 141] width 169 height 34
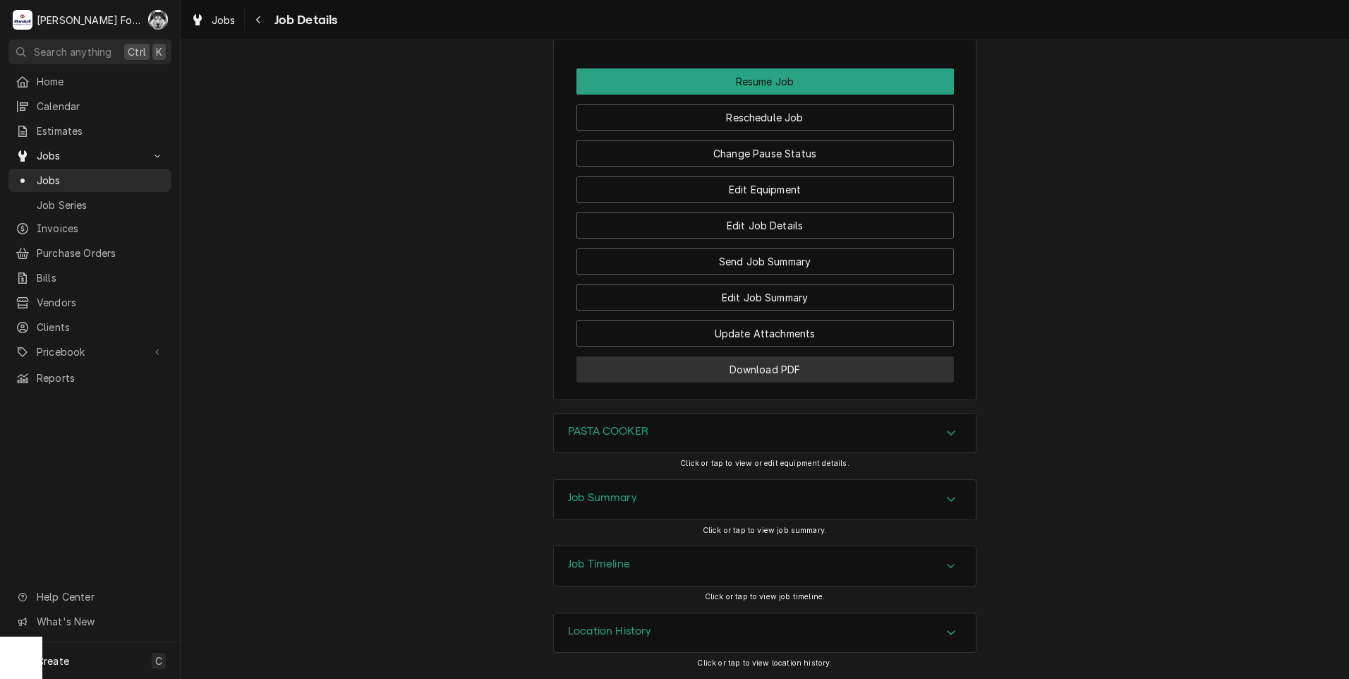
scroll to position [1771, 0]
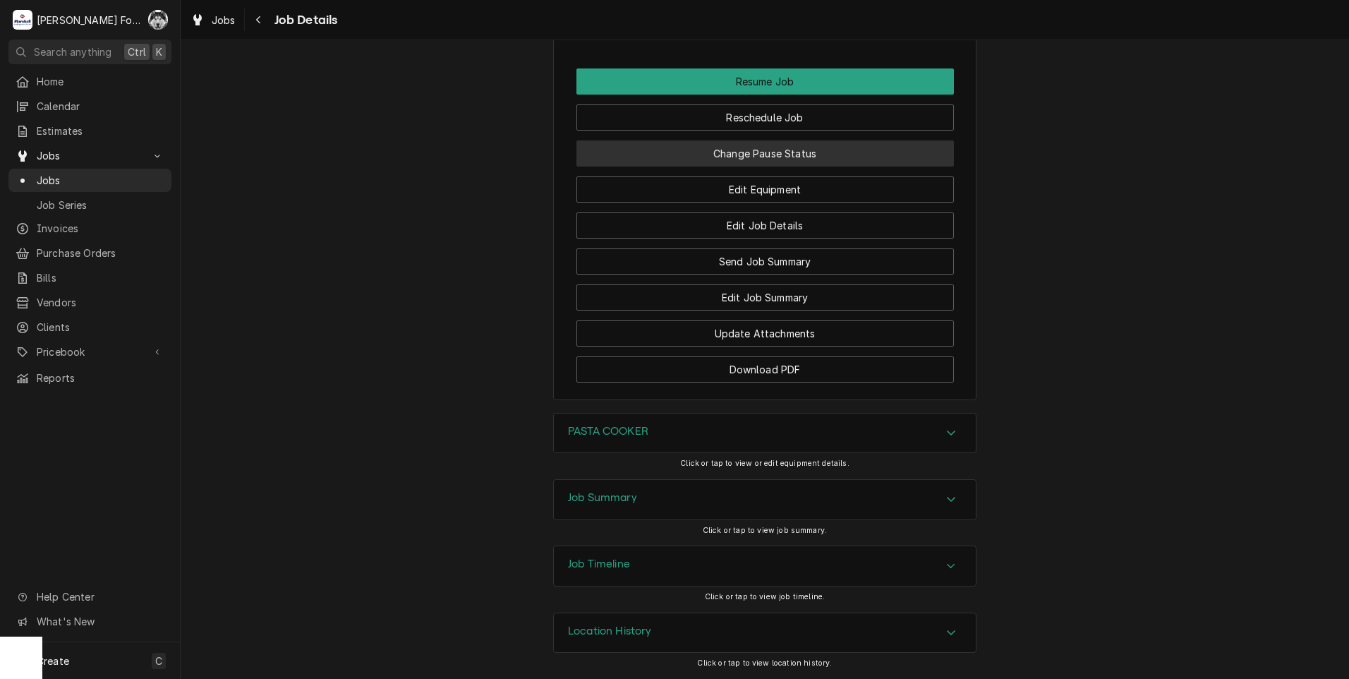
click at [777, 156] on button "Change Pause Status" at bounding box center [764, 153] width 377 height 26
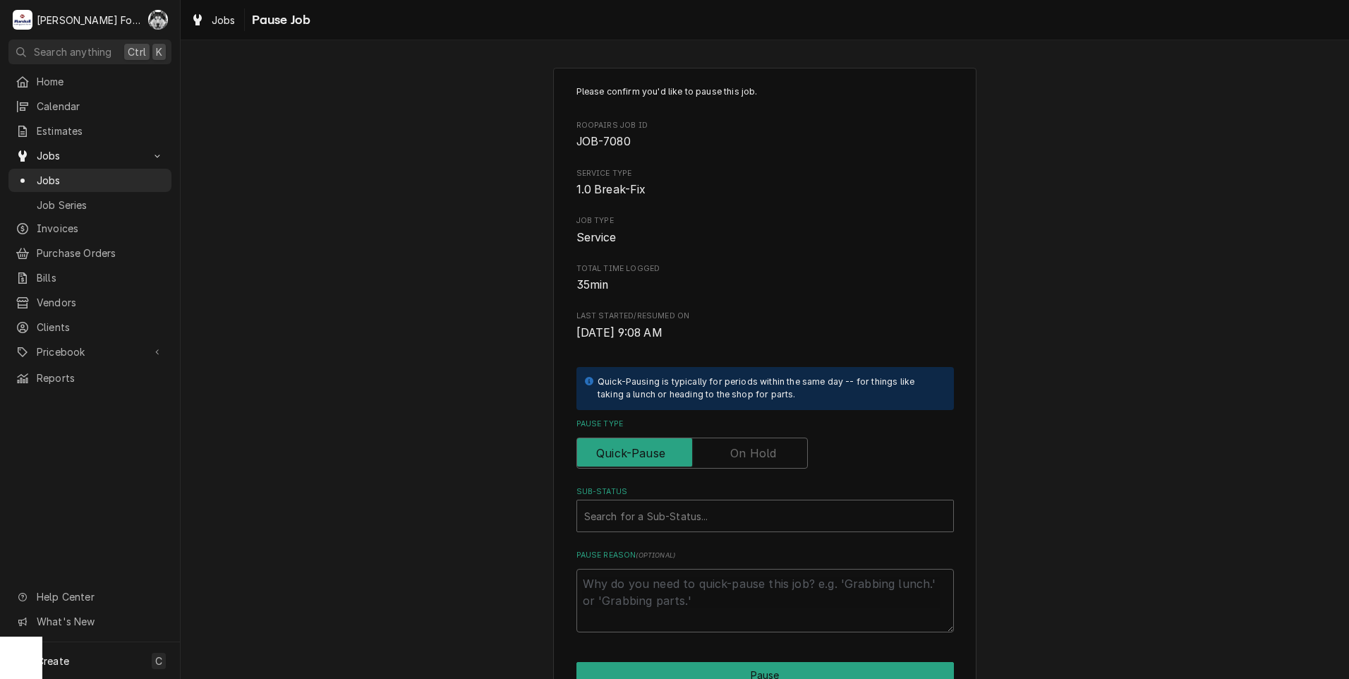
drag, startPoint x: 750, startPoint y: 448, endPoint x: 723, endPoint y: 477, distance: 39.4
click at [746, 452] on label "Pause Type" at bounding box center [691, 452] width 231 height 31
click at [746, 452] on input "Pause Type" at bounding box center [692, 452] width 219 height 31
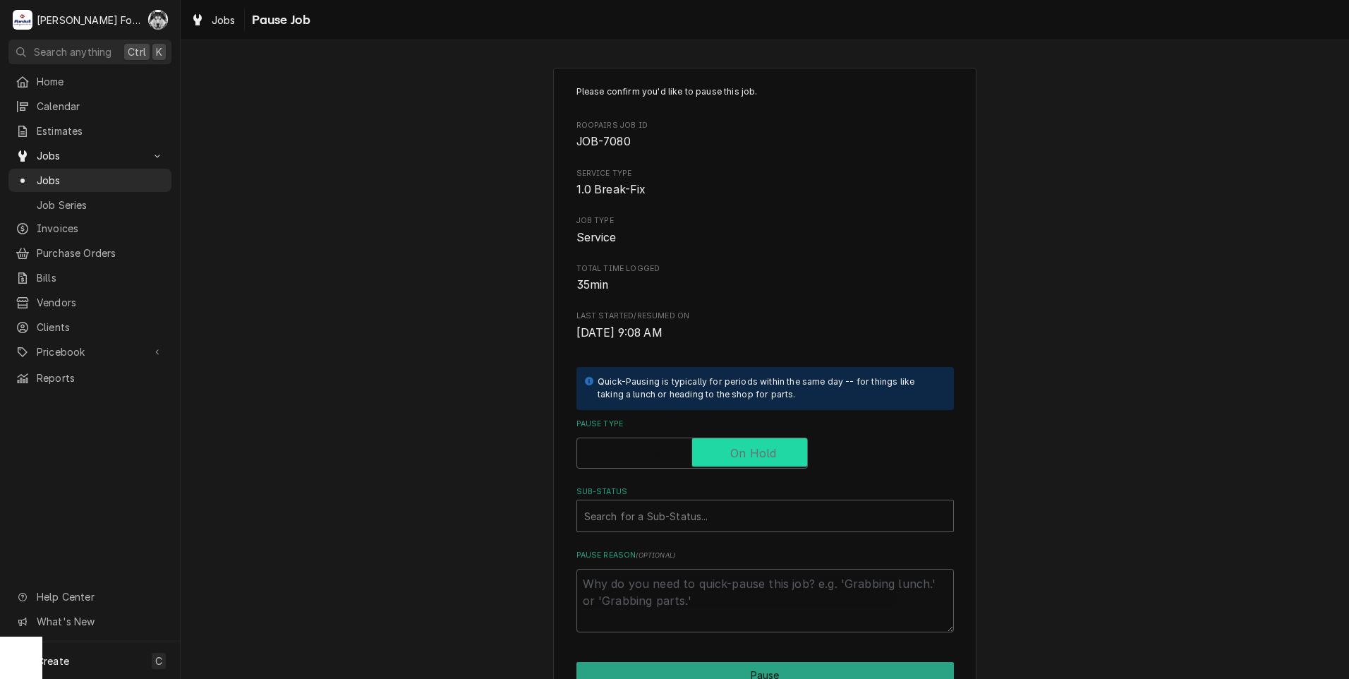
checkbox input "true"
click at [694, 509] on div "Sub-Status" at bounding box center [765, 515] width 362 height 25
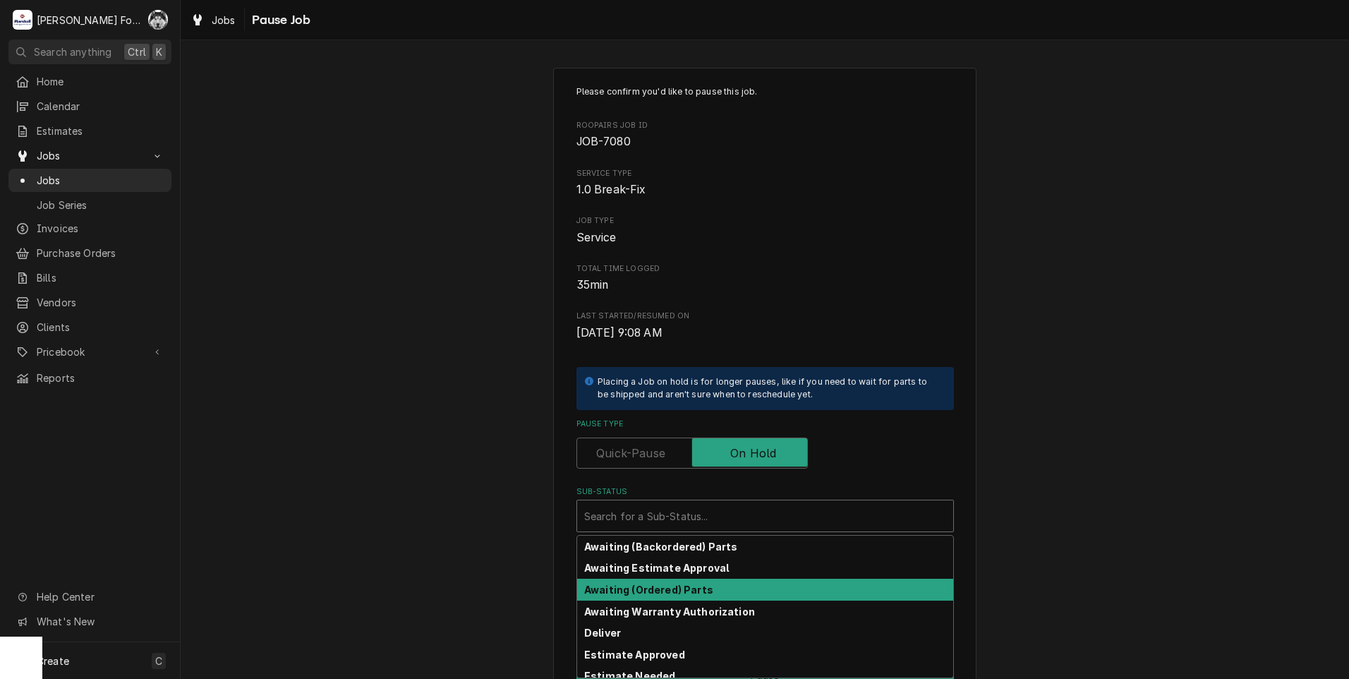
click at [662, 588] on strong "Awaiting (Ordered) Parts" at bounding box center [648, 589] width 129 height 12
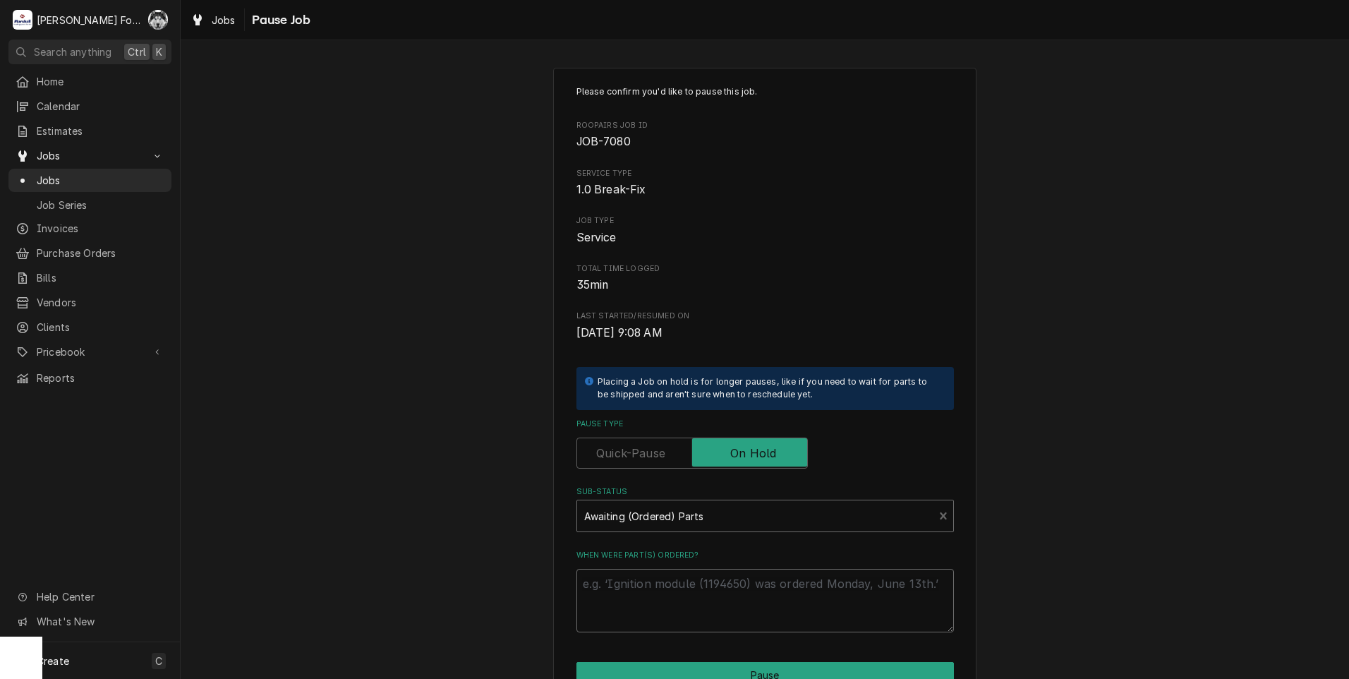
click at [661, 588] on textarea "When were part(s) ordered?" at bounding box center [764, 600] width 377 height 63
drag, startPoint x: 663, startPoint y: 583, endPoint x: 623, endPoint y: 580, distance: 40.4
click at [623, 580] on textarea "When were part(s) ordered?" at bounding box center [764, 600] width 377 height 63
type textarea "x"
type textarea "8"
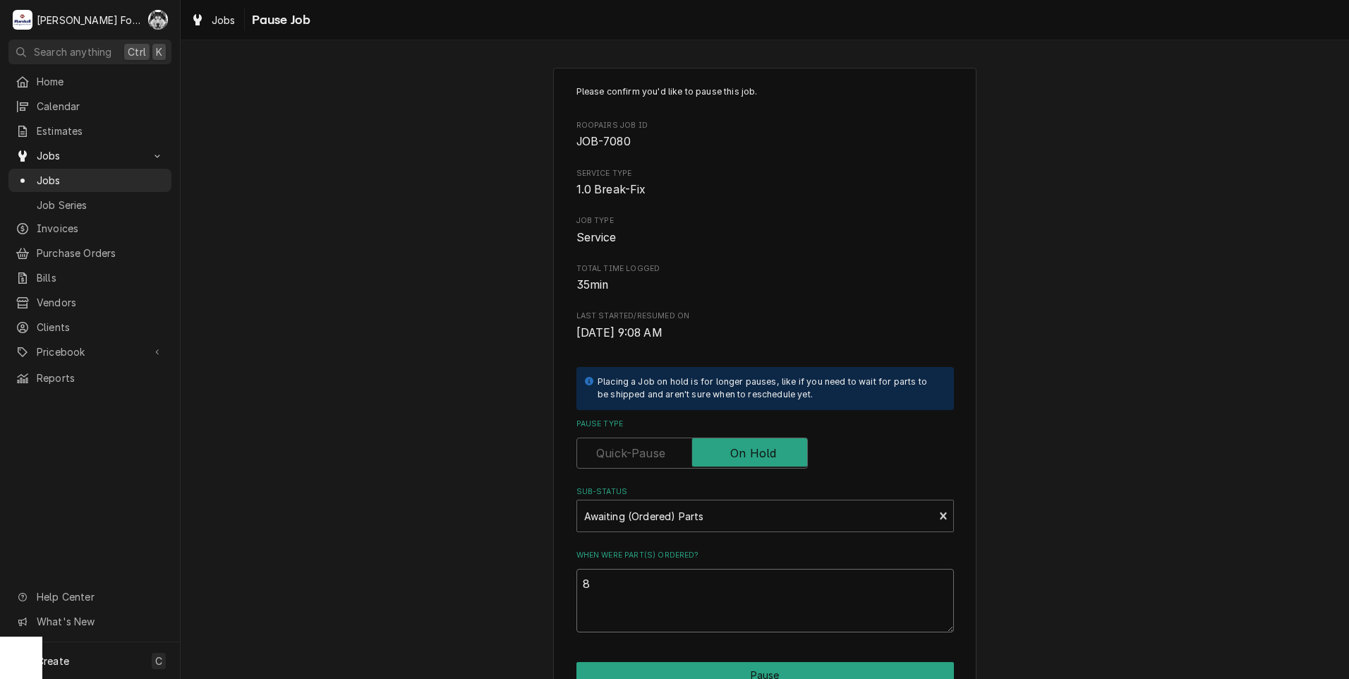
type textarea "x"
type textarea "8/"
type textarea "x"
type textarea "8/2"
type textarea "x"
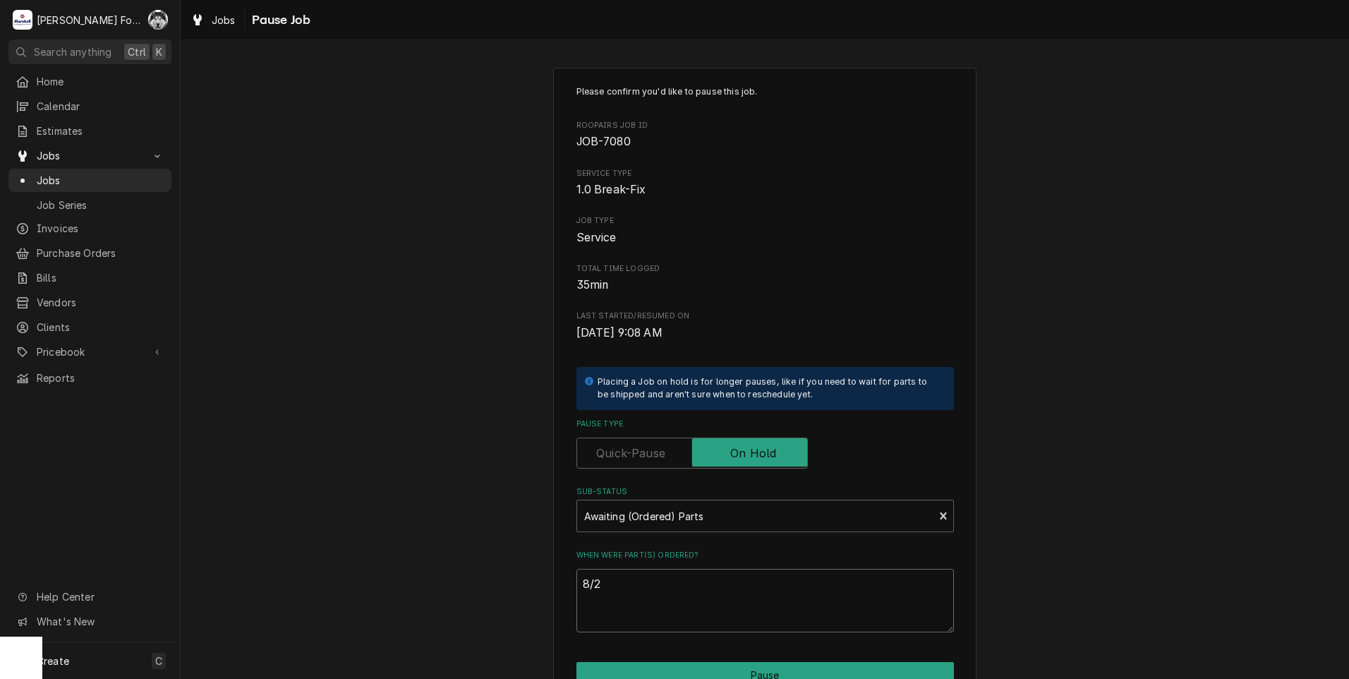
type textarea "8/29"
type textarea "x"
type textarea "8/29/"
type textarea "x"
type textarea "8/29/2"
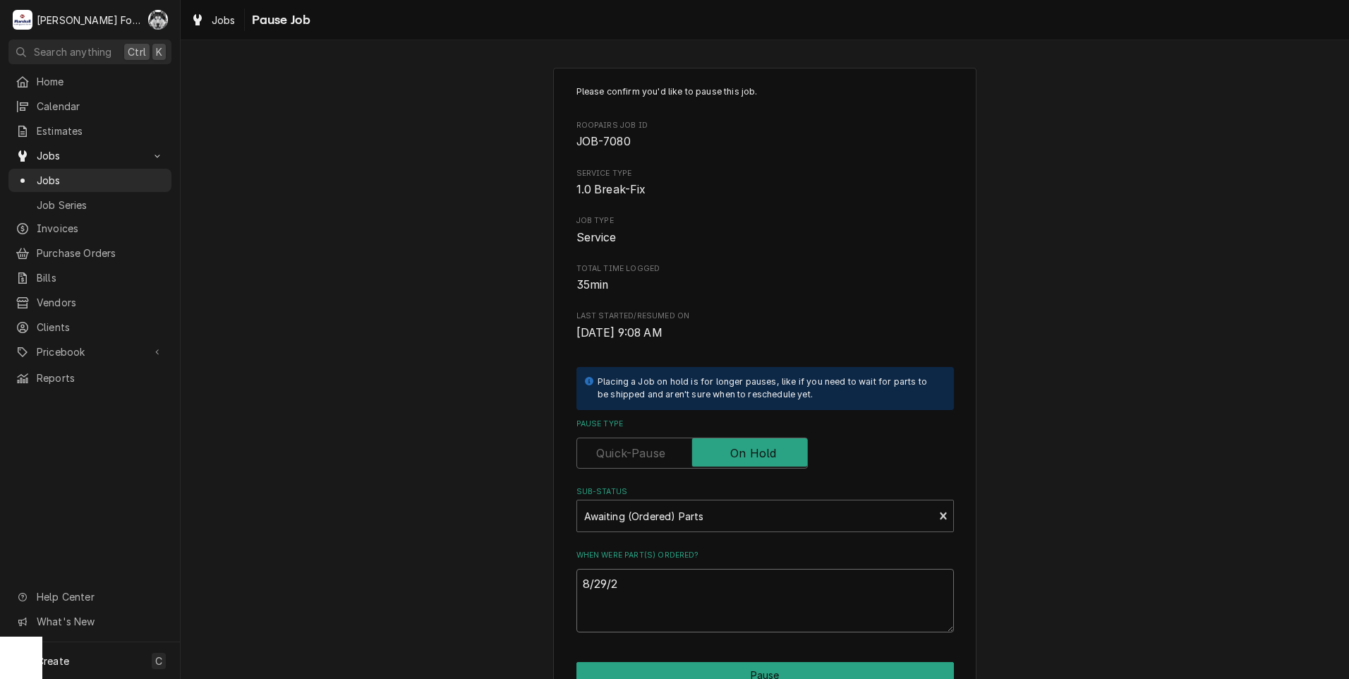
type textarea "x"
type textarea "8/29/20"
type textarea "x"
type textarea "8/29/202"
type textarea "x"
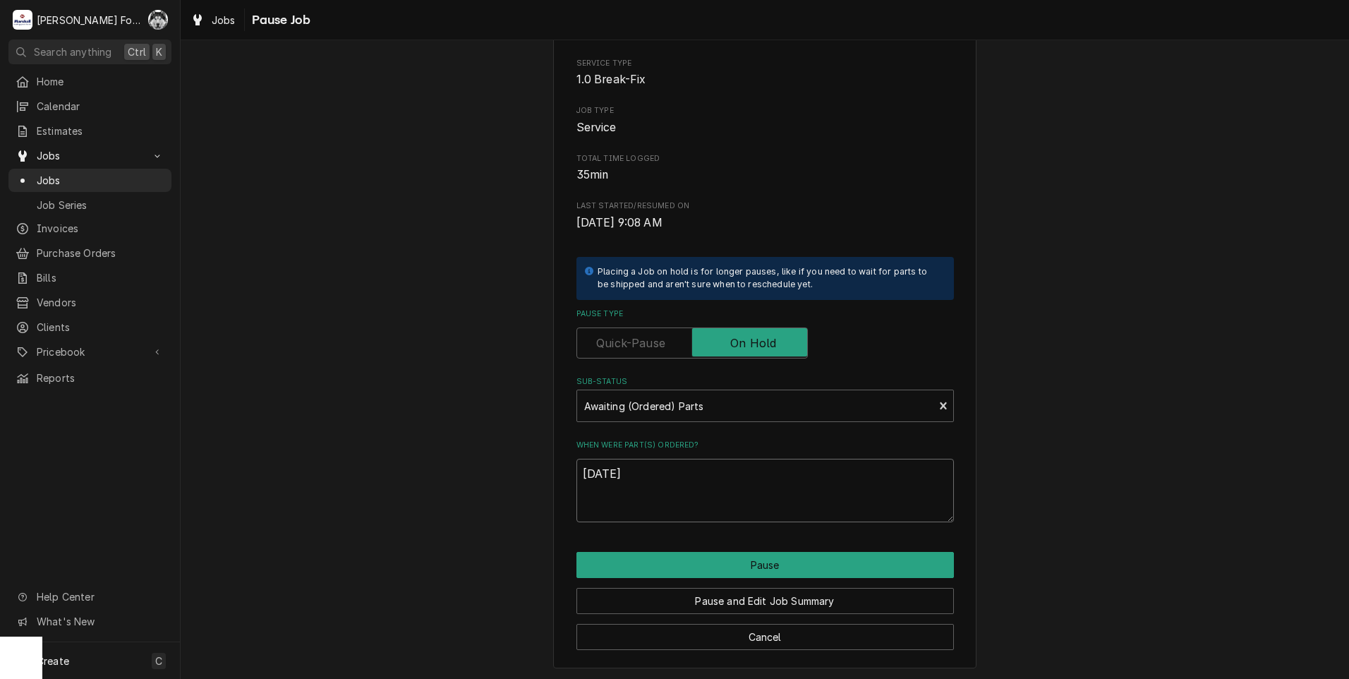
scroll to position [111, 0]
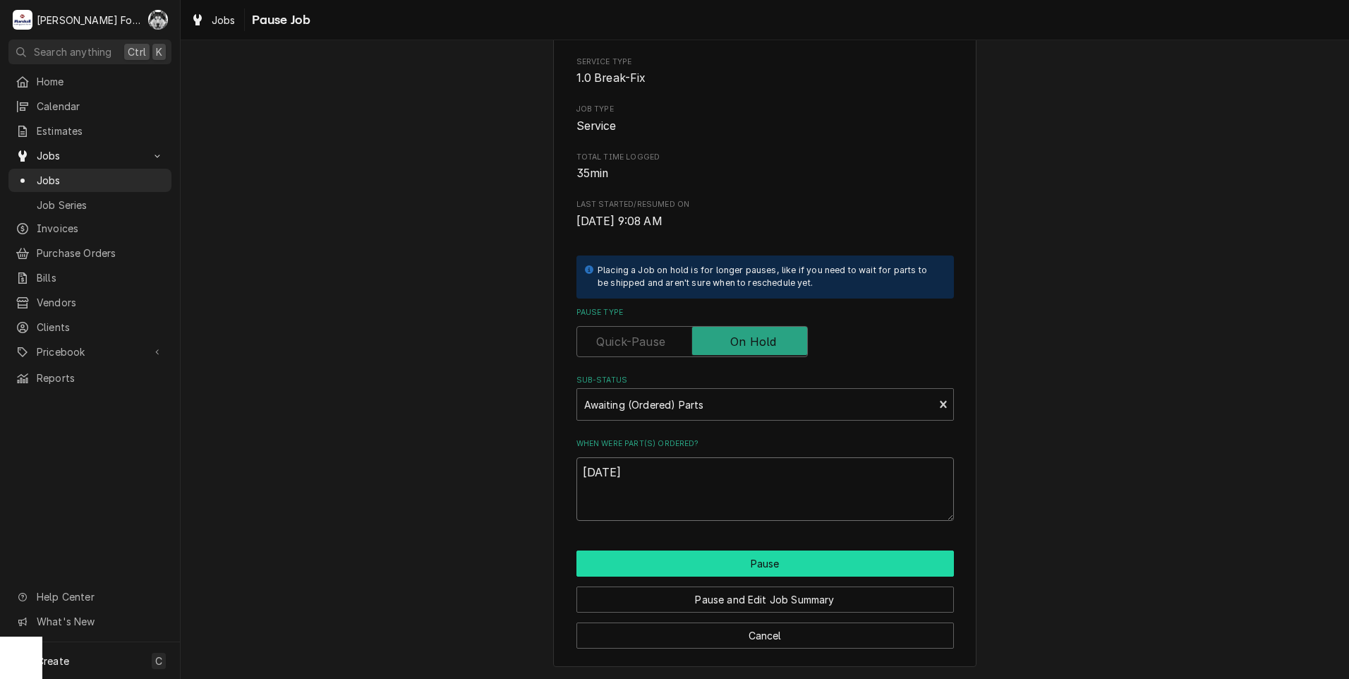
type textarea "[DATE]"
click at [667, 569] on button "Pause" at bounding box center [764, 563] width 377 height 26
type textarea "x"
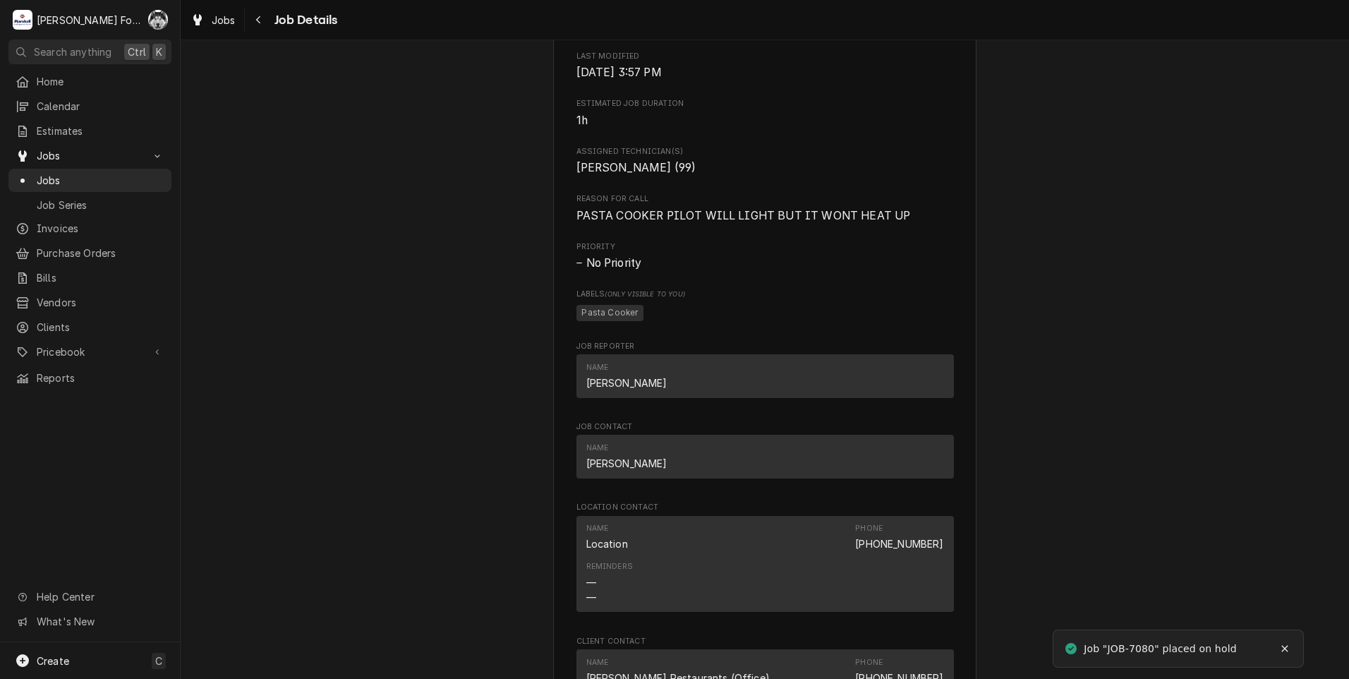
scroll to position [1411, 0]
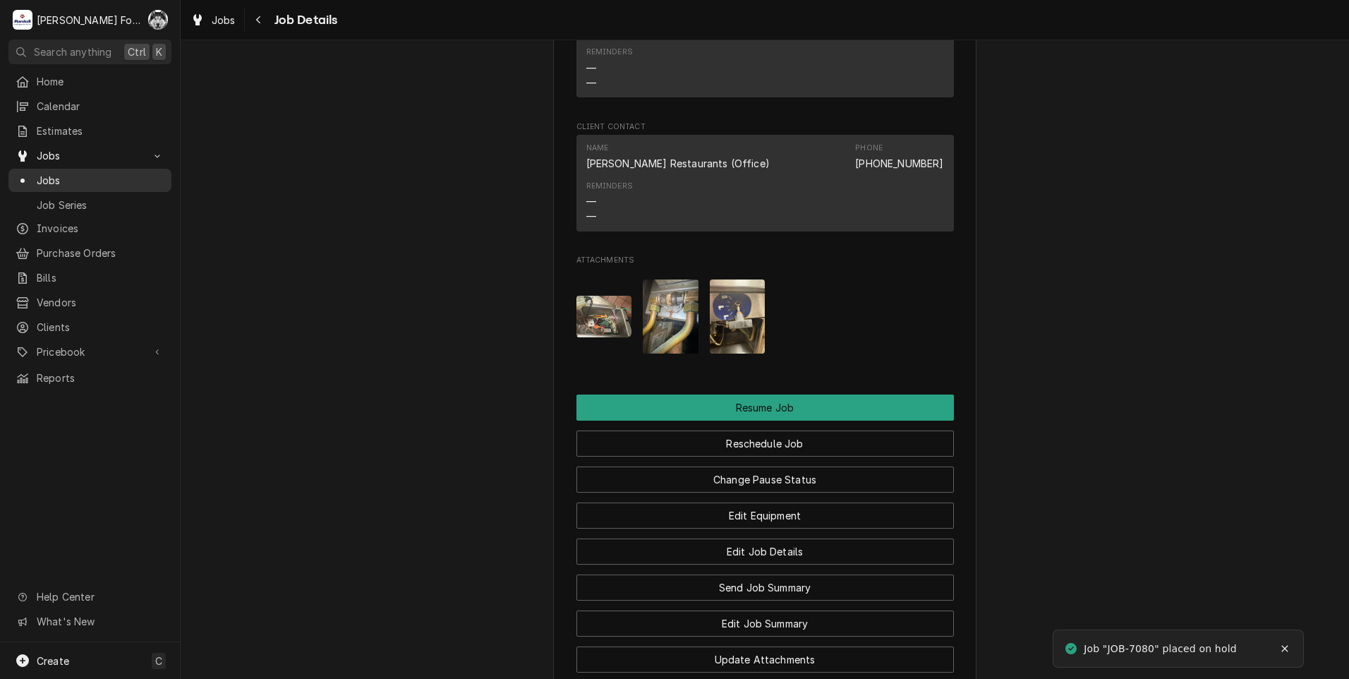
click at [57, 173] on span "Jobs" at bounding box center [101, 180] width 128 height 15
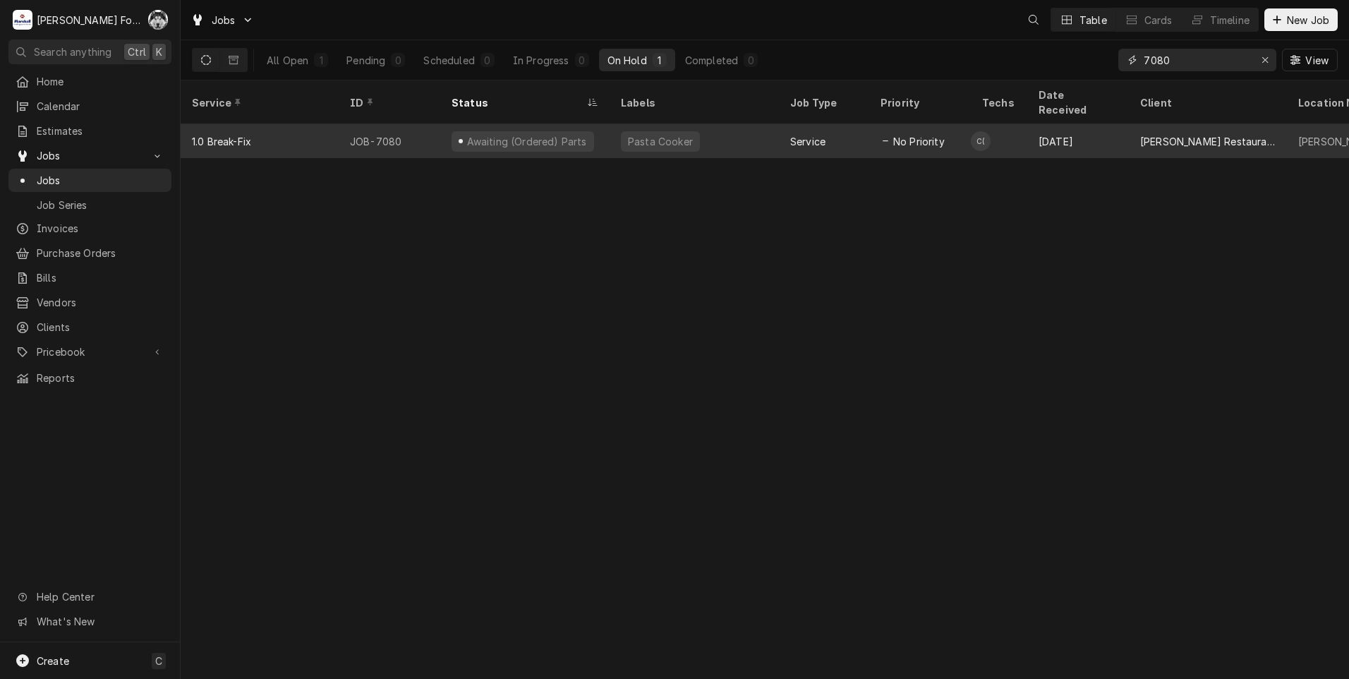
drag, startPoint x: 1178, startPoint y: 61, endPoint x: 919, endPoint y: 108, distance: 263.2
click at [927, 109] on div "Jobs Table Cards Timeline New Job All Open 1 Pending 0 Scheduled 0 In Progress …" at bounding box center [765, 339] width 1168 height 679
type input "7122"
click at [555, 124] on div "Estimate Approved" at bounding box center [524, 141] width 169 height 34
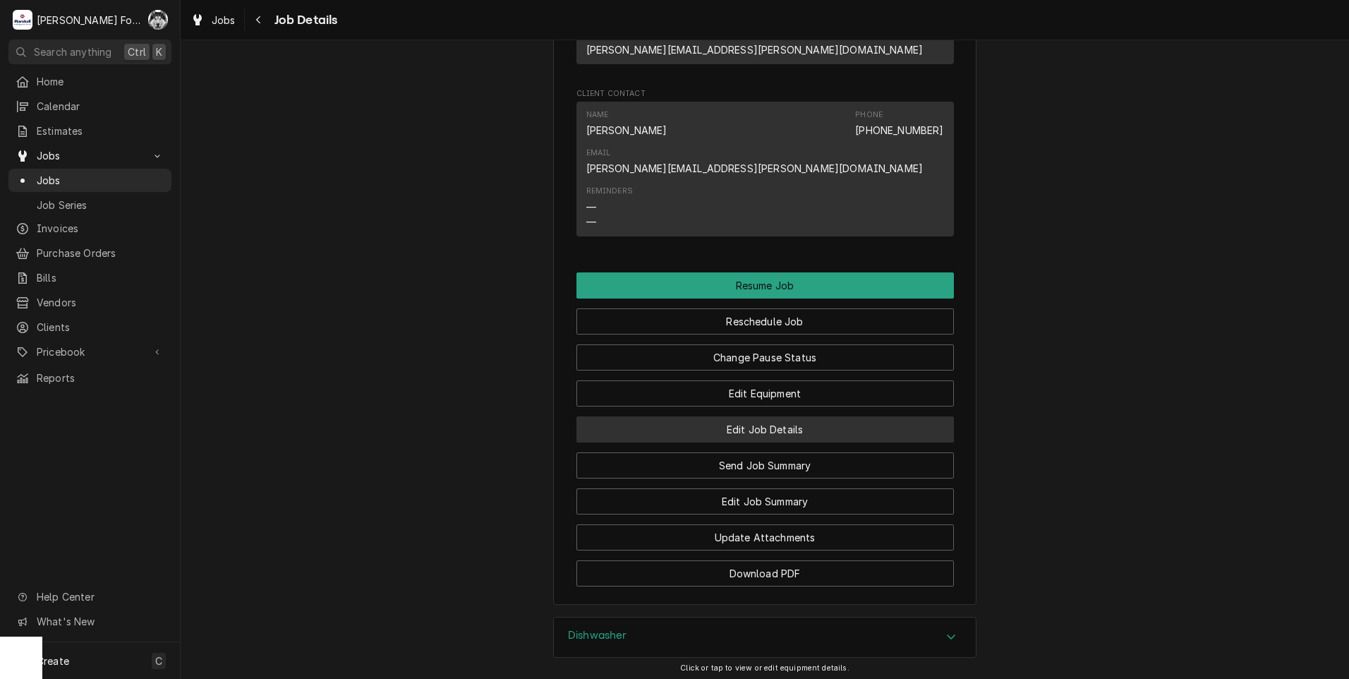
scroll to position [1764, 0]
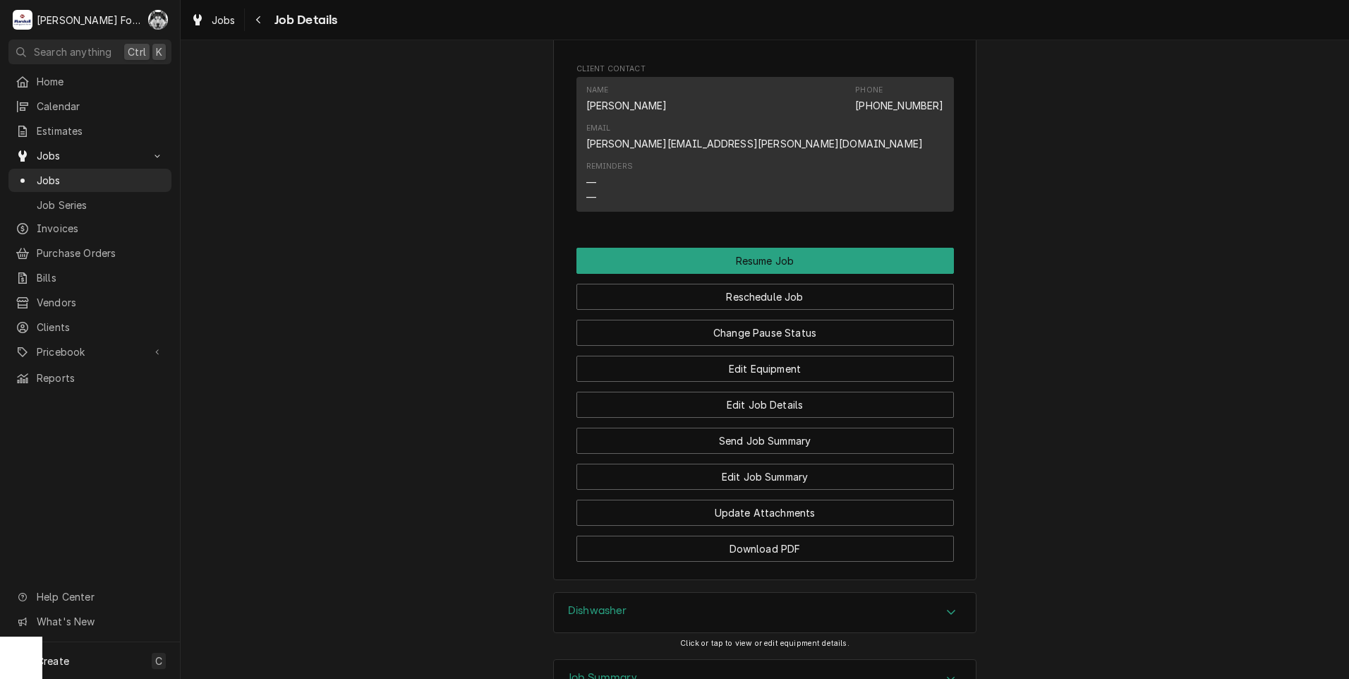
drag, startPoint x: 736, startPoint y: 198, endPoint x: 734, endPoint y: 208, distance: 10.8
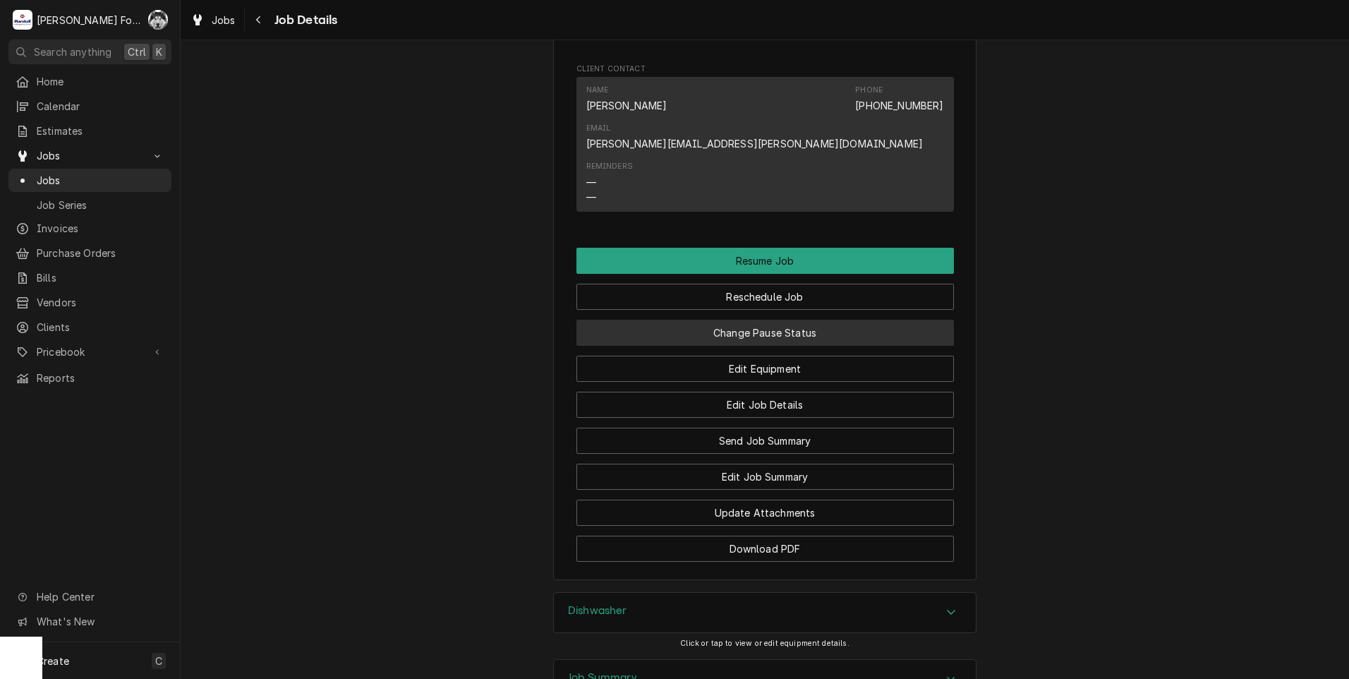
click at [735, 310] on div "Change Pause Status" at bounding box center [764, 328] width 377 height 36
click at [734, 320] on button "Change Pause Status" at bounding box center [764, 333] width 377 height 26
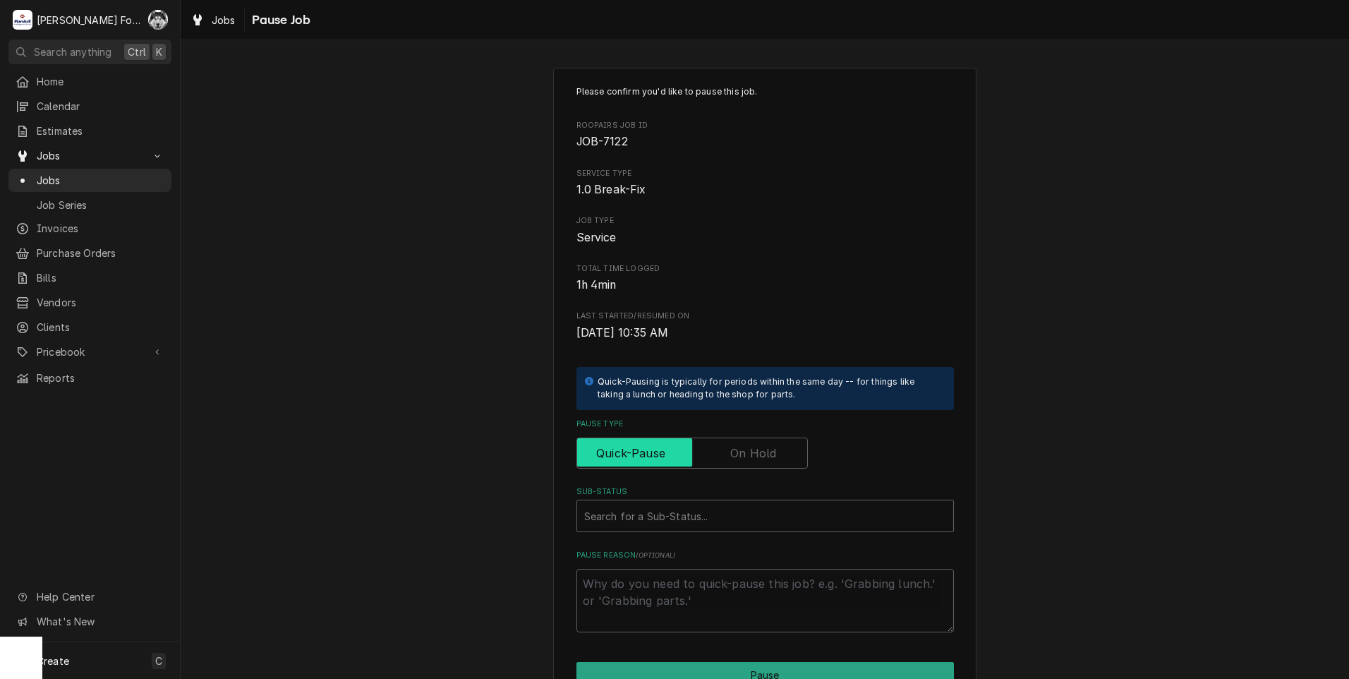
click at [750, 464] on input "Pause Type" at bounding box center [692, 452] width 219 height 31
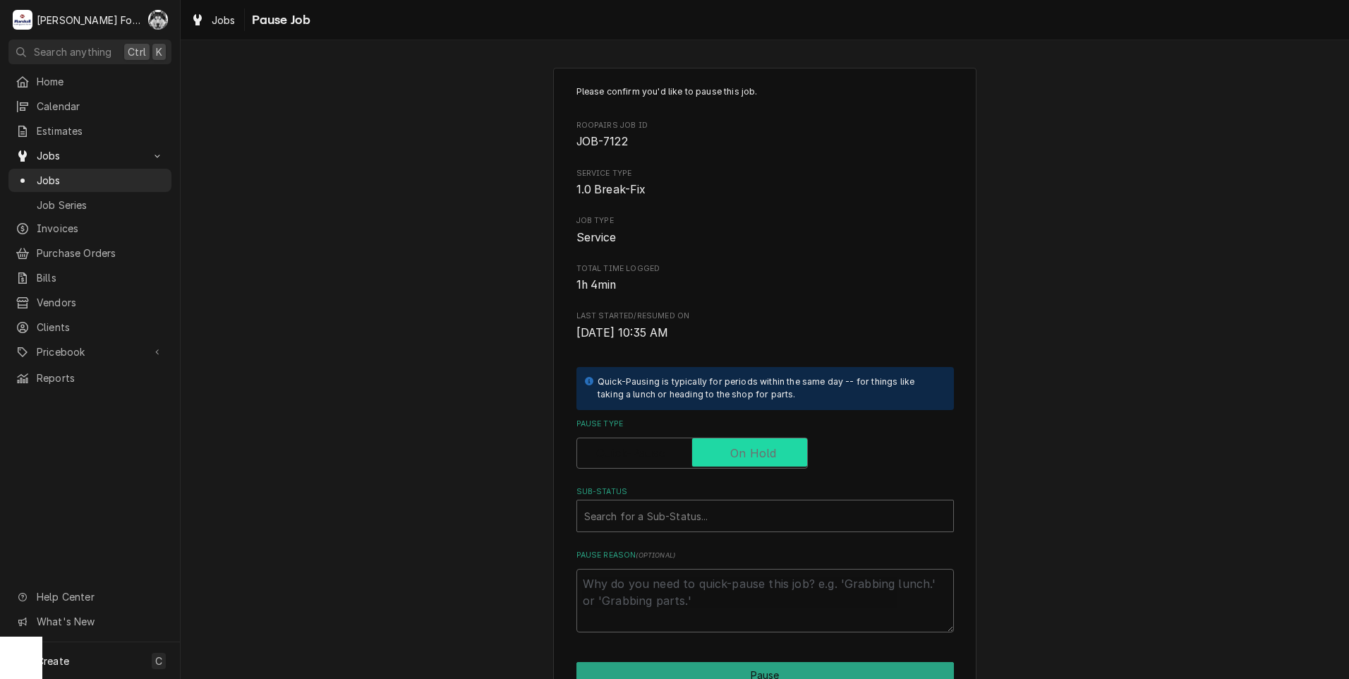
checkbox input "true"
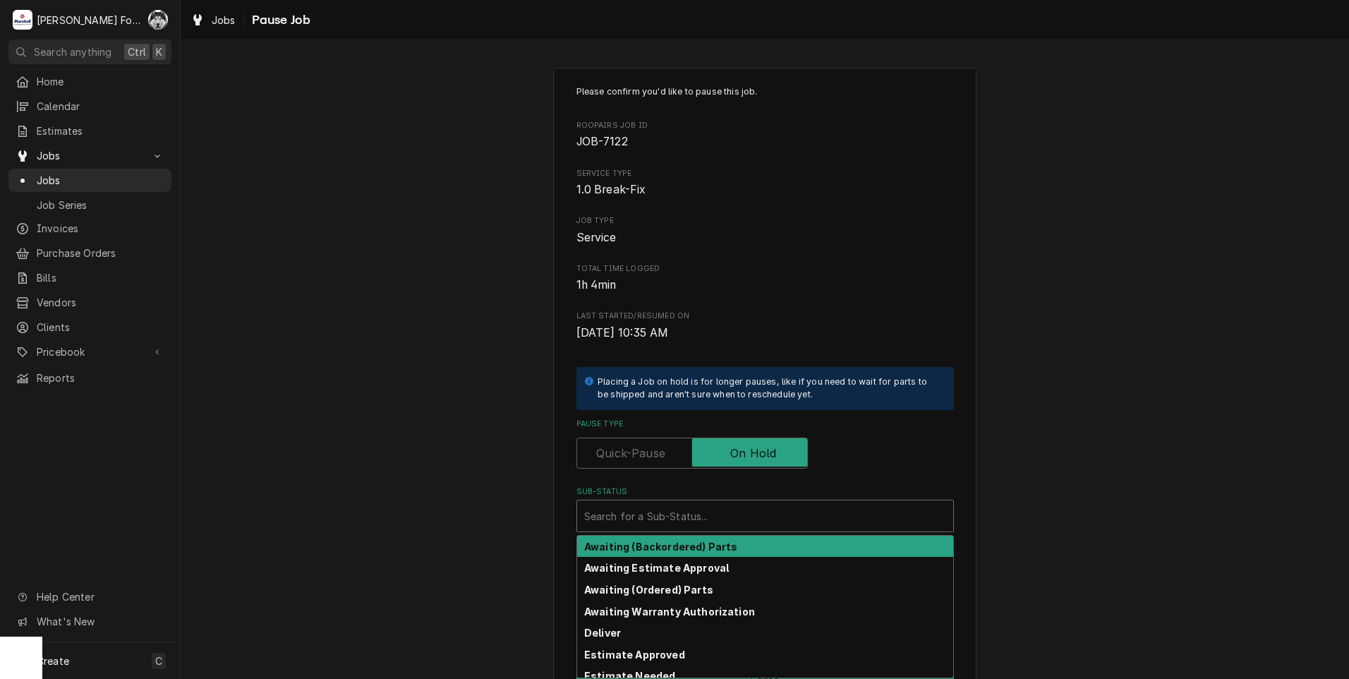
click at [698, 523] on div "Sub-Status" at bounding box center [765, 515] width 362 height 25
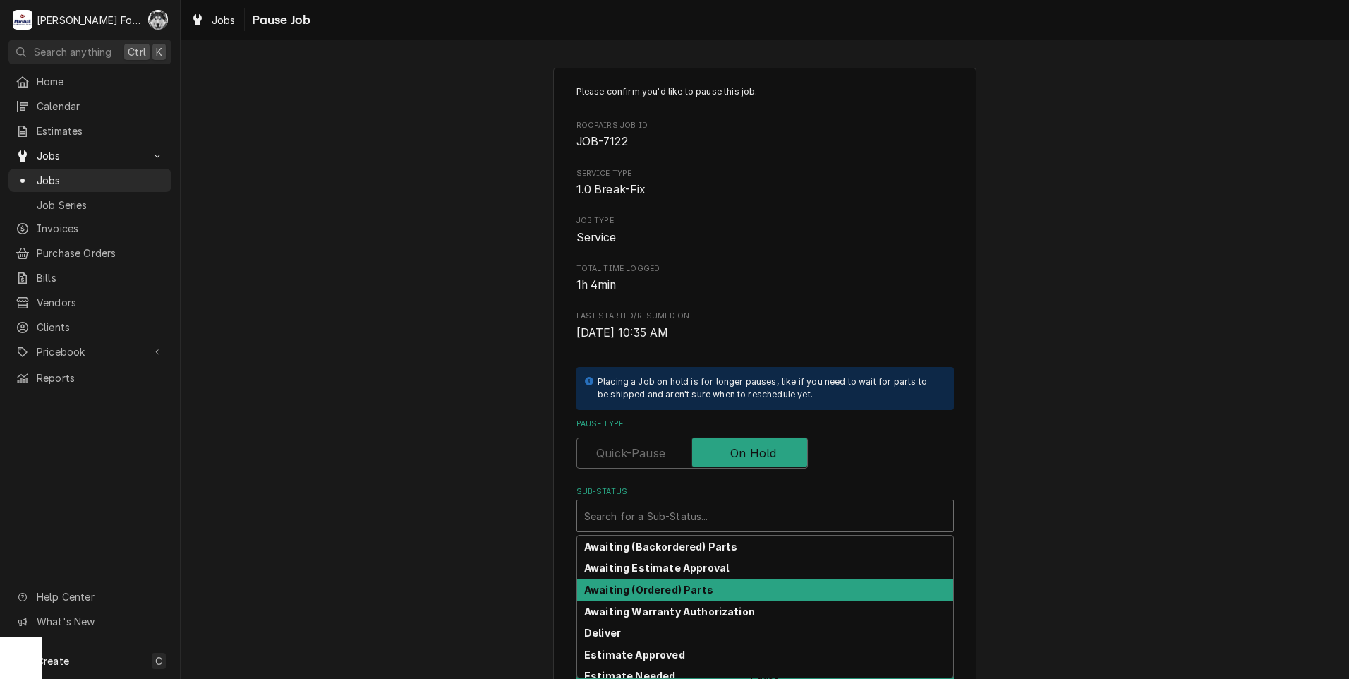
click at [660, 594] on strong "Awaiting (Ordered) Parts" at bounding box center [648, 589] width 129 height 12
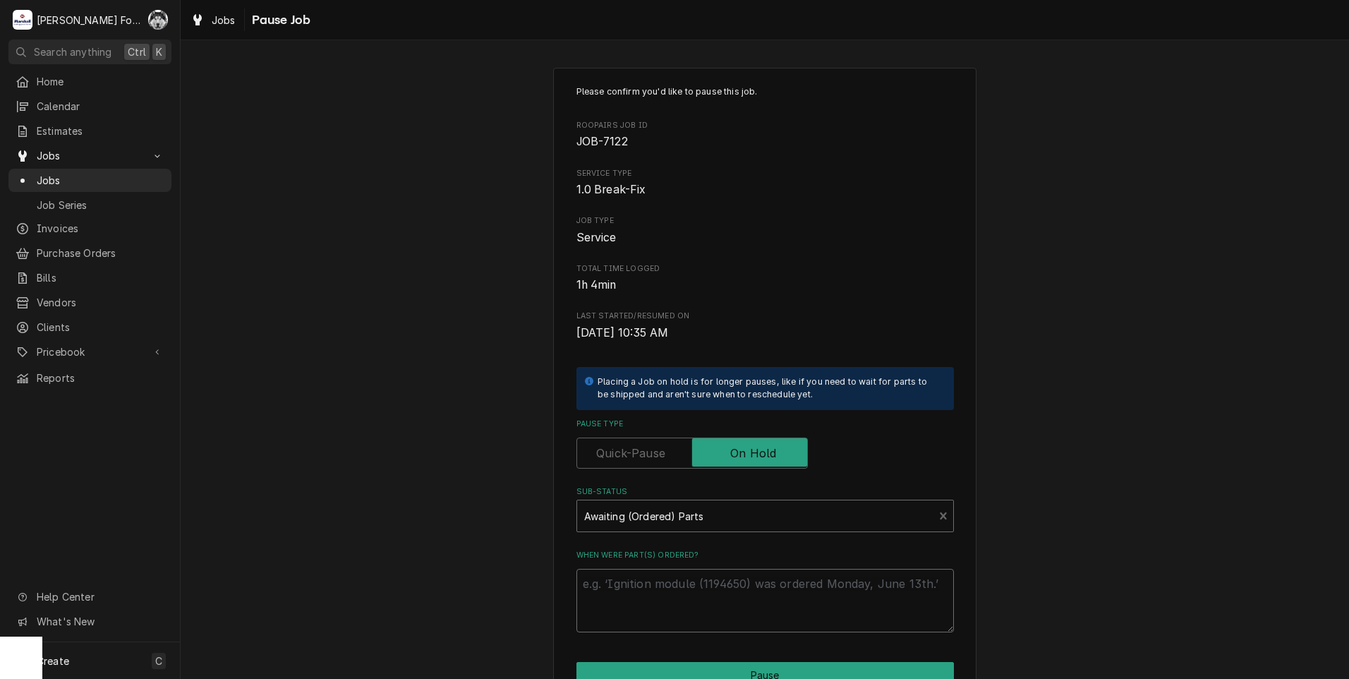
click at [660, 594] on textarea "When were part(s) ordered?" at bounding box center [764, 600] width 377 height 63
type textarea "x"
type textarea "8"
type textarea "x"
type textarea "8/"
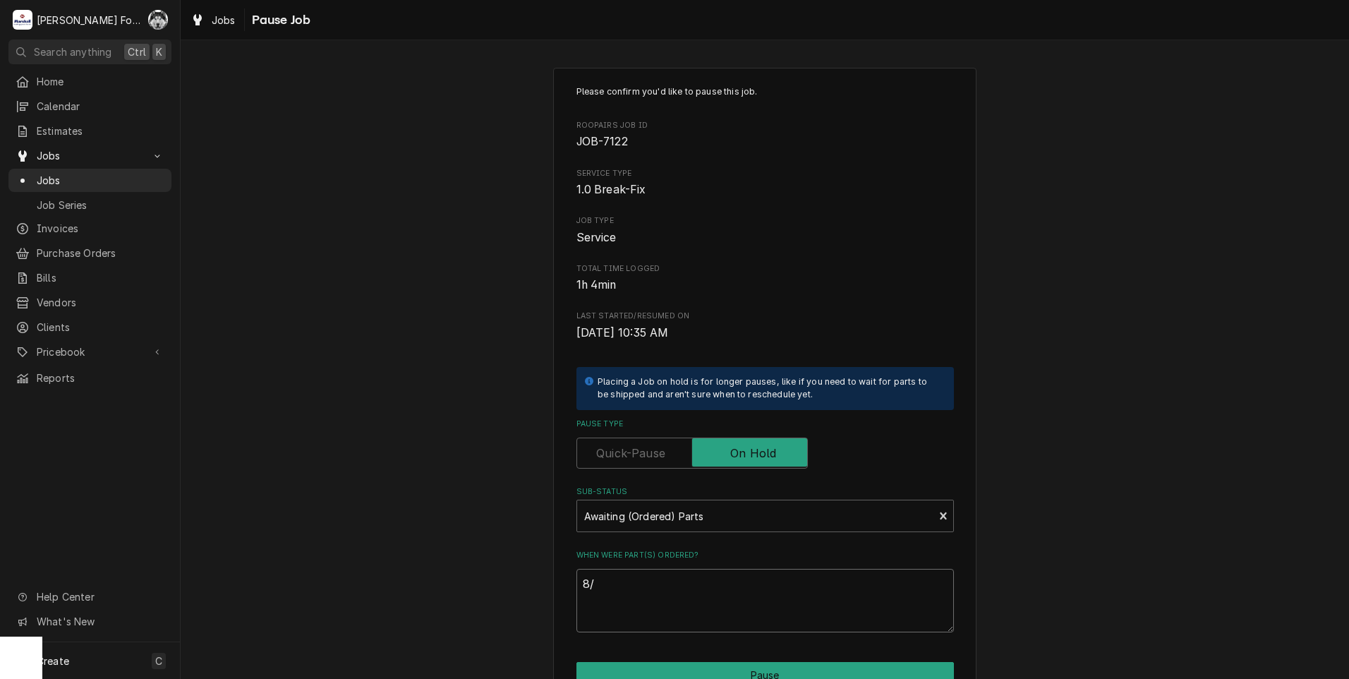
type textarea "x"
type textarea "8/2"
type textarea "x"
type textarea "8/29"
type textarea "x"
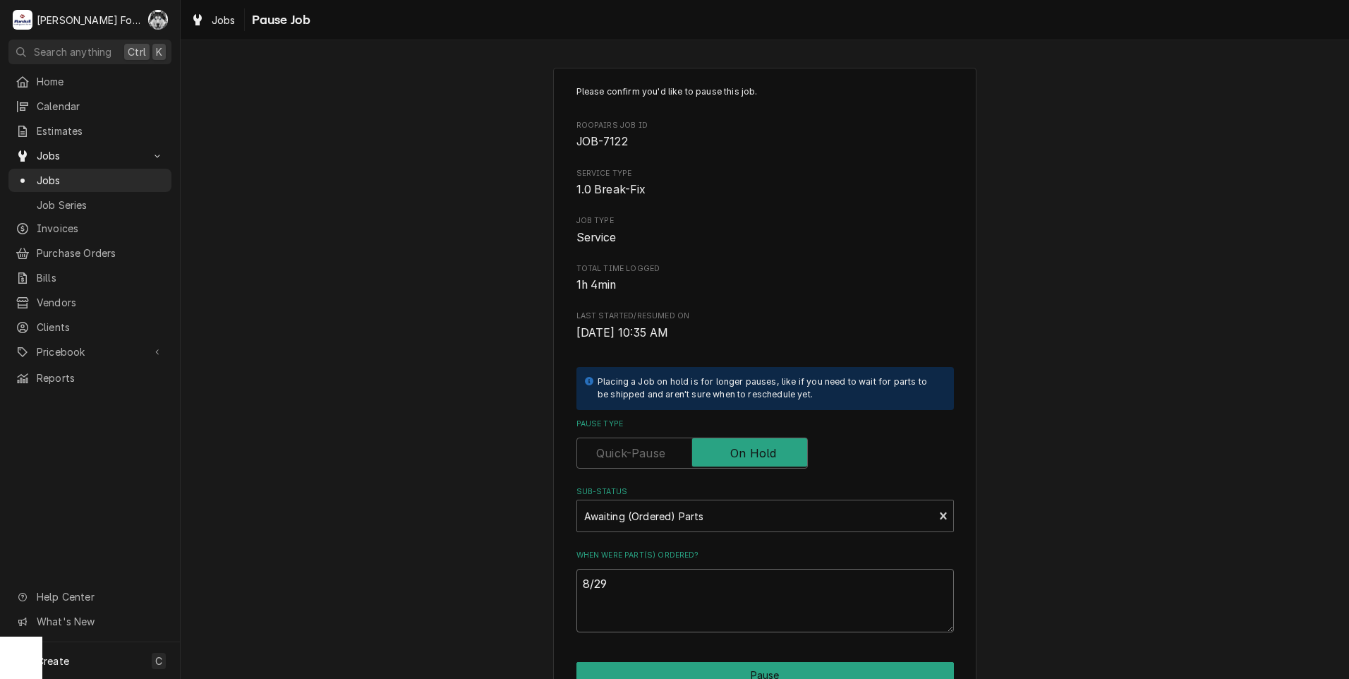
type textarea "8/29/"
type textarea "x"
type textarea "8/29/2"
type textarea "x"
type textarea "8/29/20"
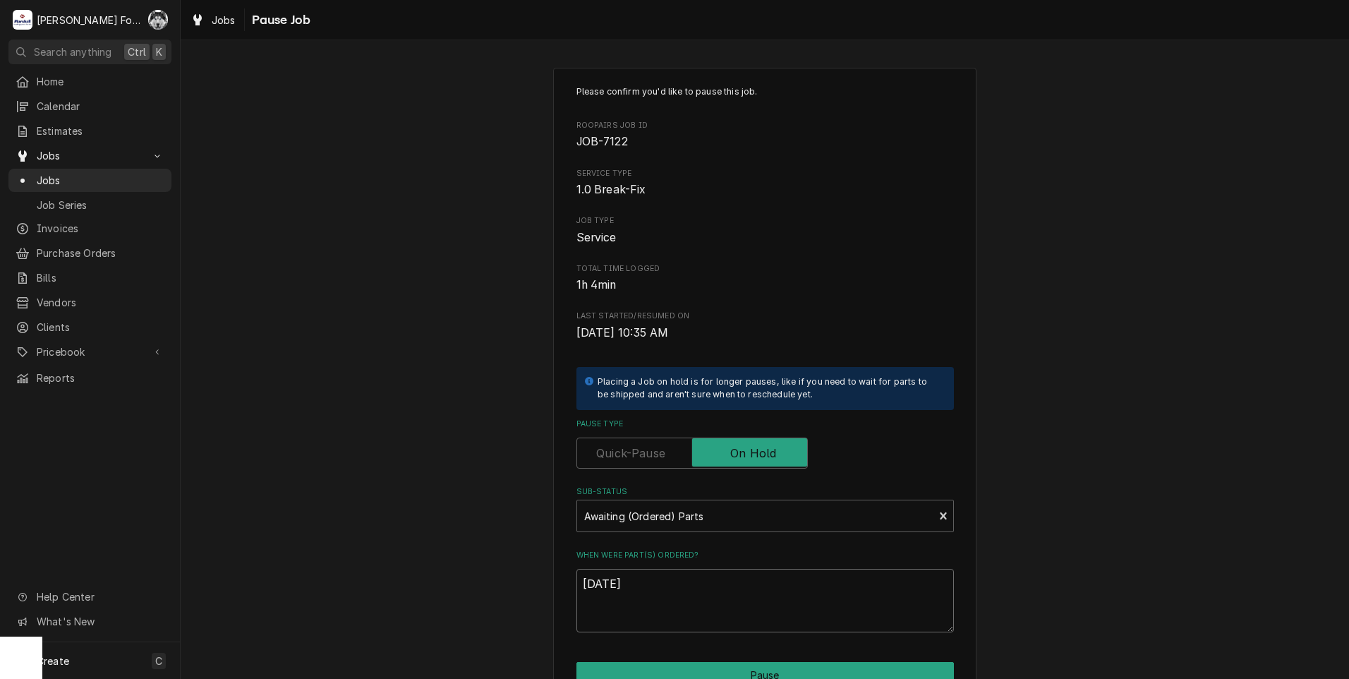
type textarea "x"
type textarea "8/29/202"
type textarea "x"
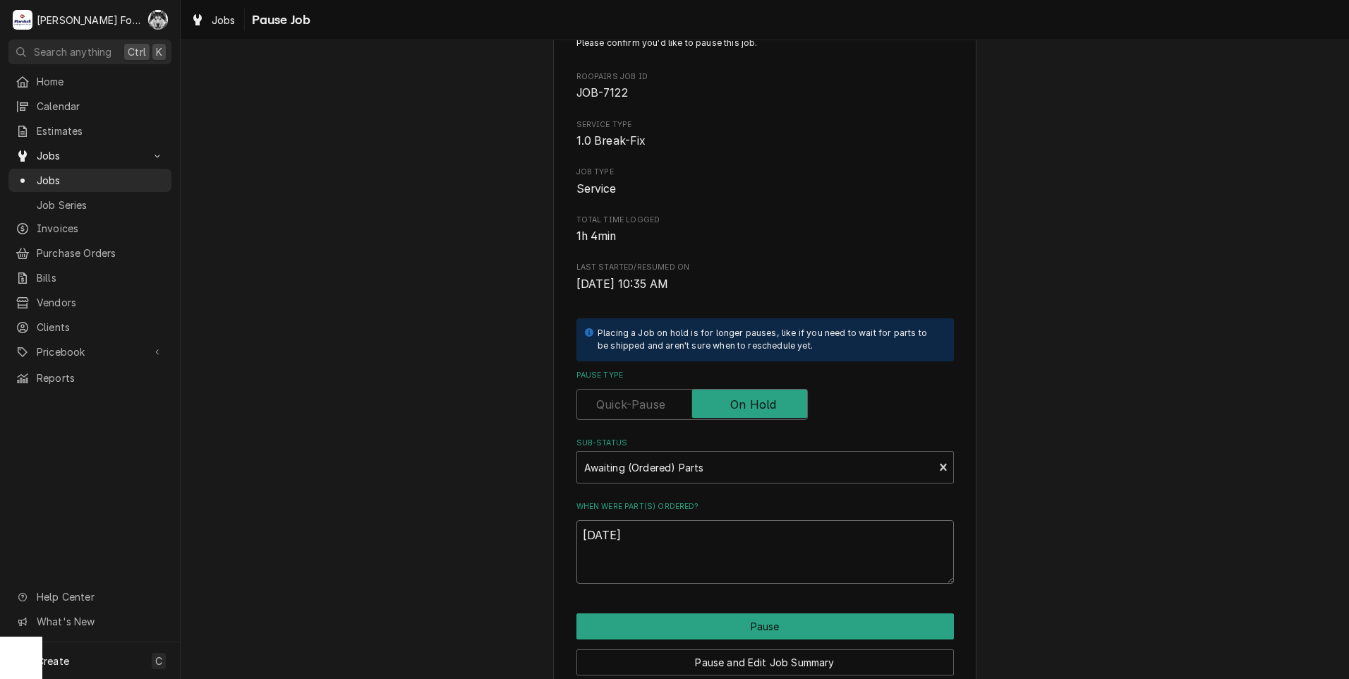
scroll to position [111, 0]
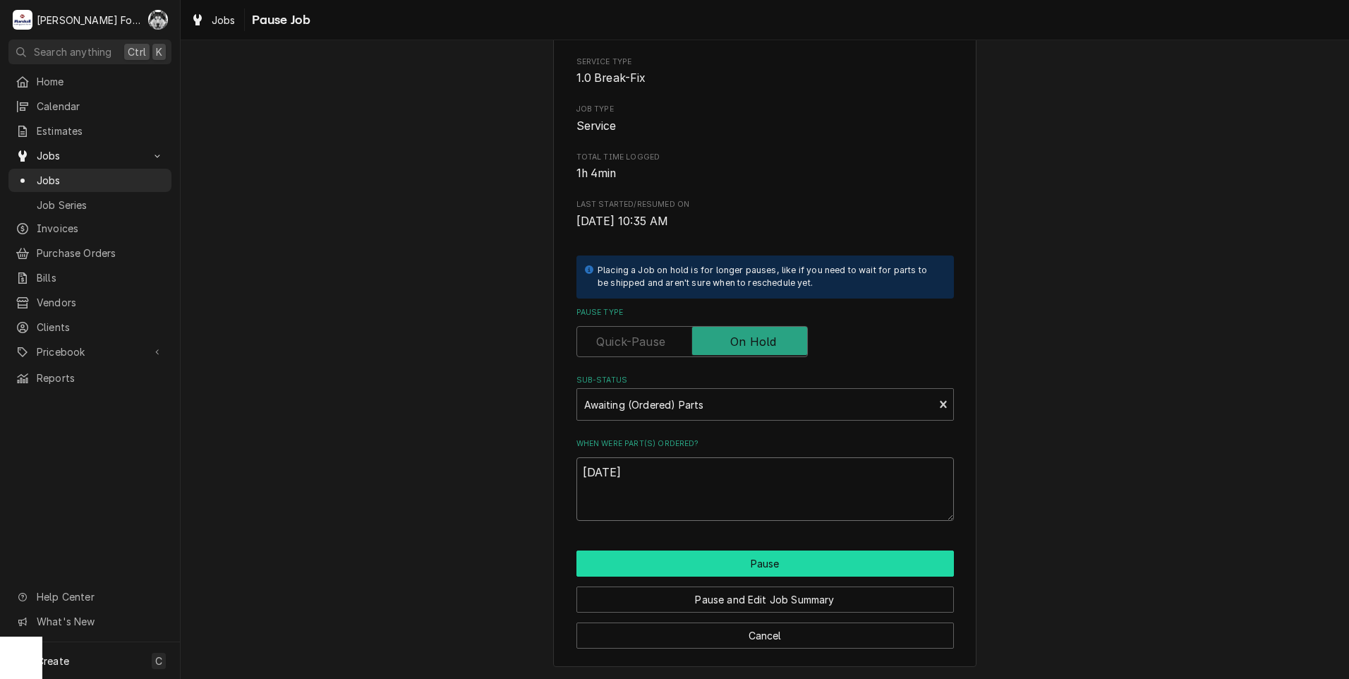
type textarea "[DATE]"
click at [694, 559] on button "Pause" at bounding box center [764, 563] width 377 height 26
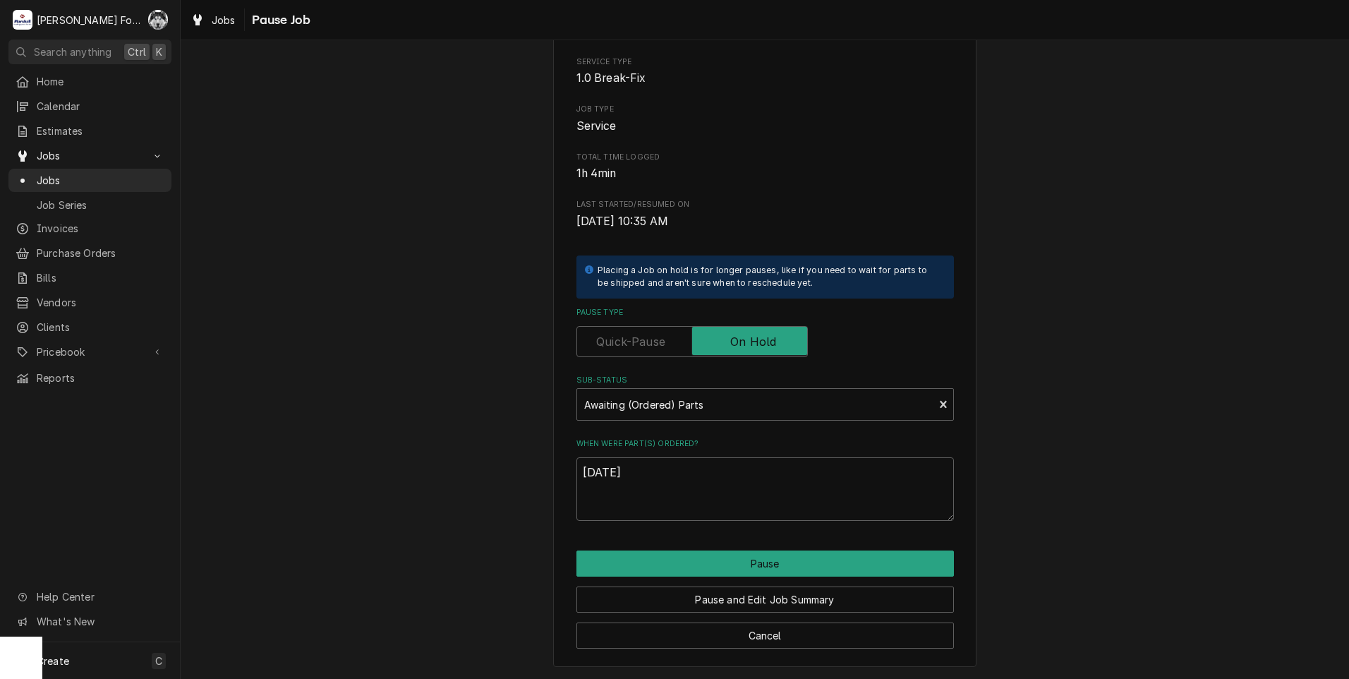
type textarea "x"
